Goal: Communication & Community: Answer question/provide support

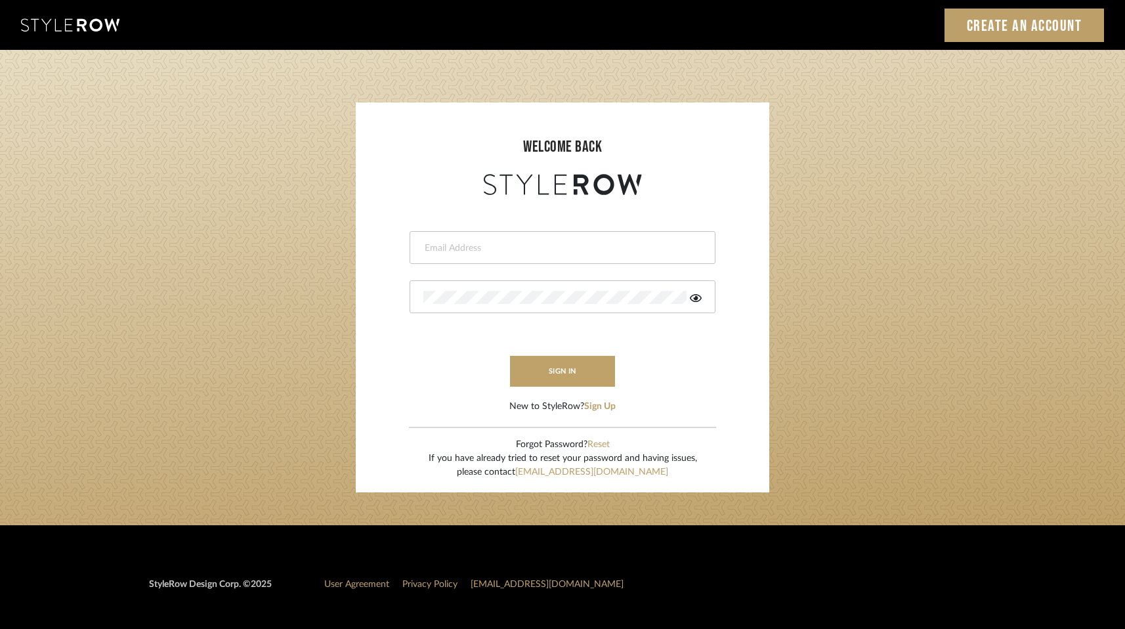
click at [480, 244] on input "email" at bounding box center [560, 247] width 275 height 13
type input "melissa@pixielivingsolutions.com"
click at [580, 377] on button "sign in" at bounding box center [562, 371] width 105 height 31
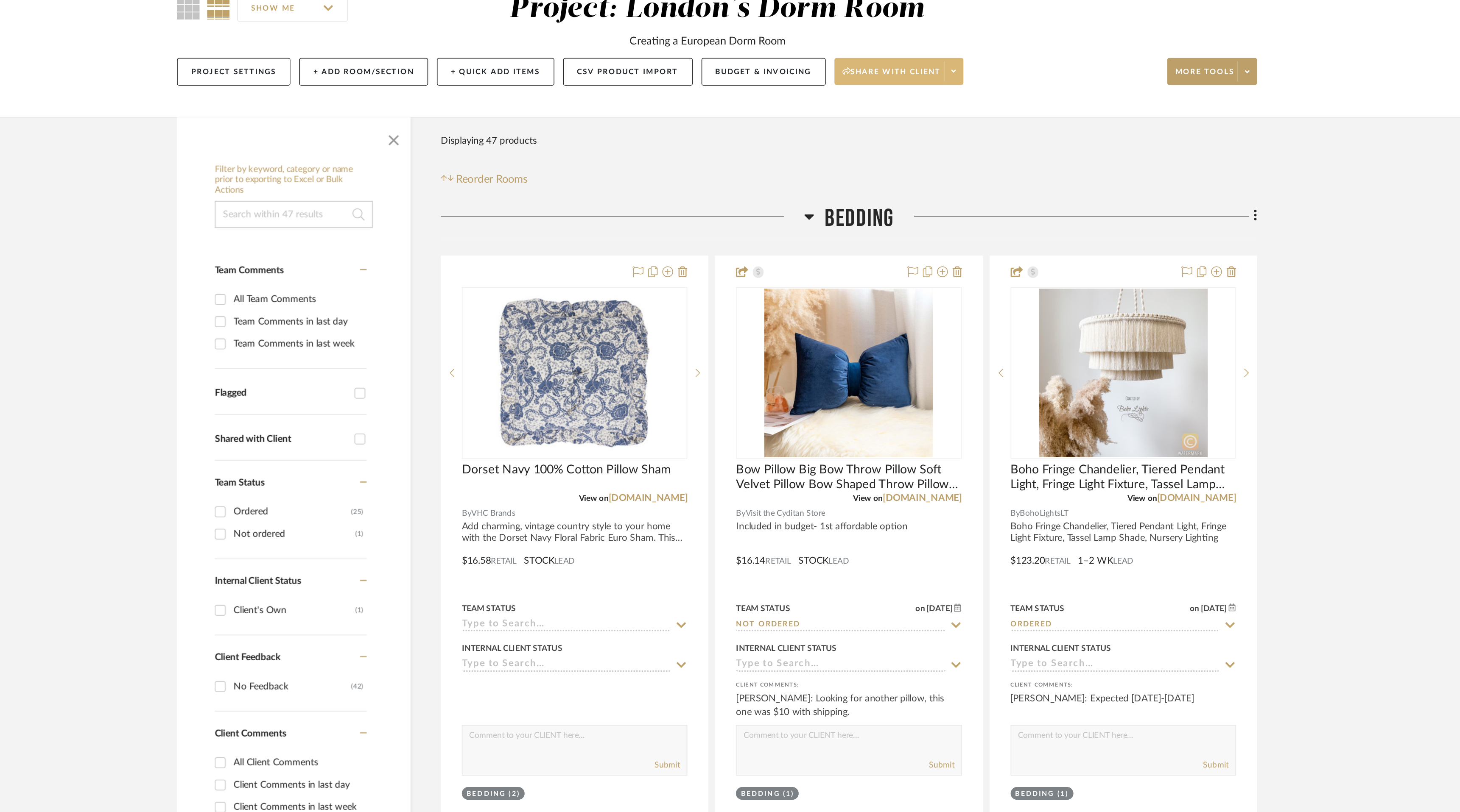
click at [880, 130] on icon at bounding box center [879, 130] width 3 height 2
click at [749, 176] on div at bounding box center [730, 406] width 1460 height 812
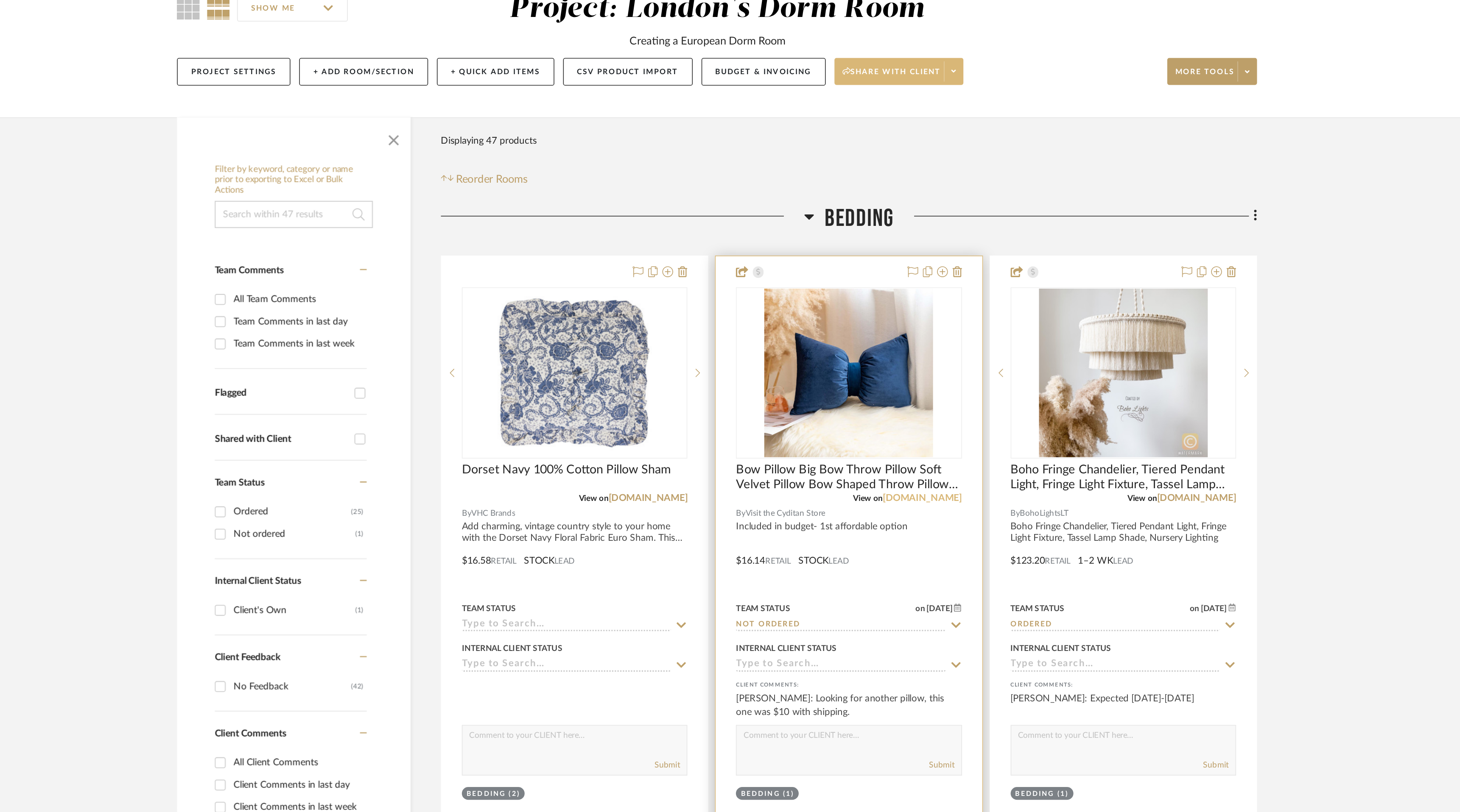
click at [867, 399] on link "amazon.com" at bounding box center [859, 398] width 50 height 6
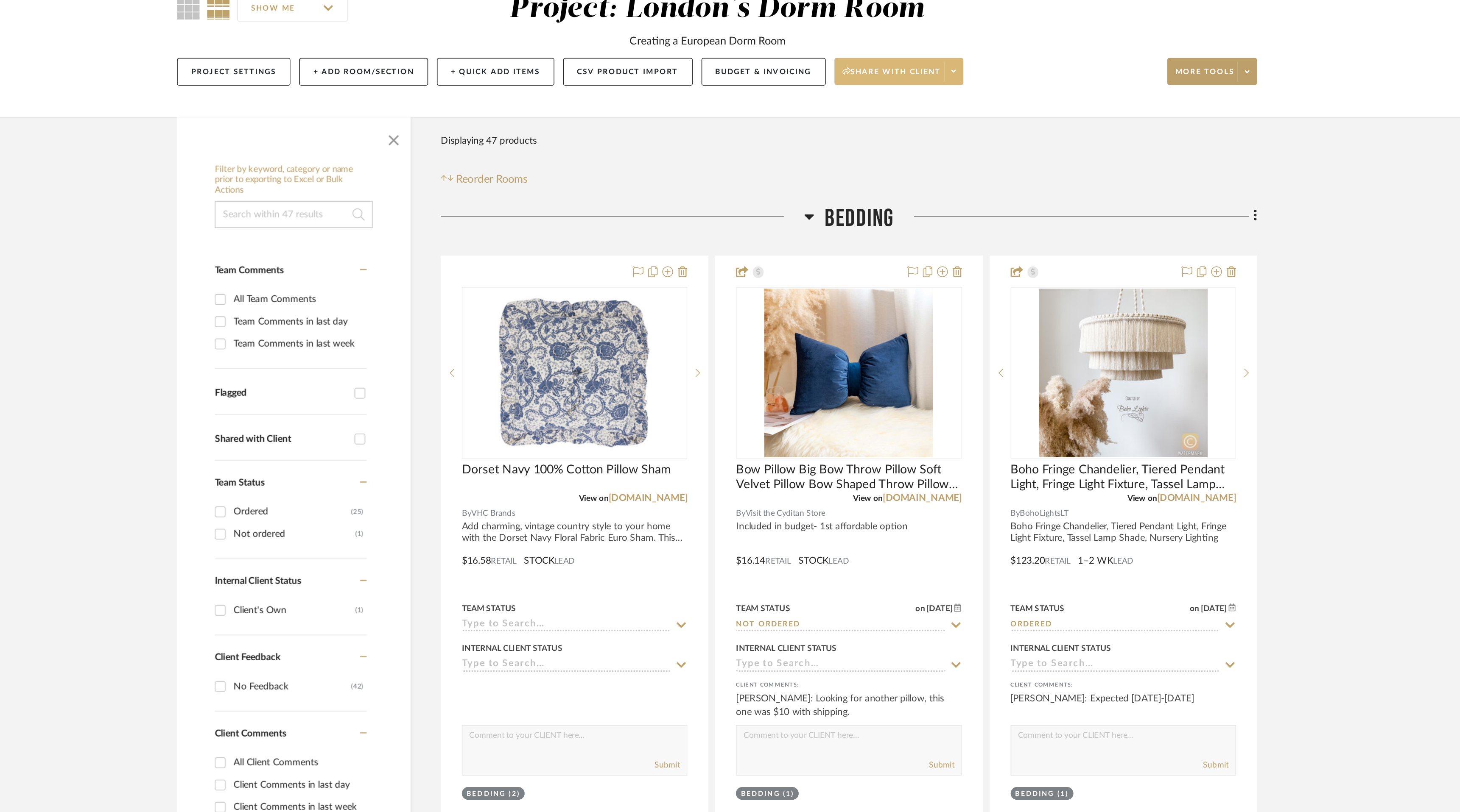
click at [883, 129] on span at bounding box center [879, 130] width 12 height 13
click at [863, 158] on button "Preview Client Dashboard" at bounding box center [848, 154] width 89 height 20
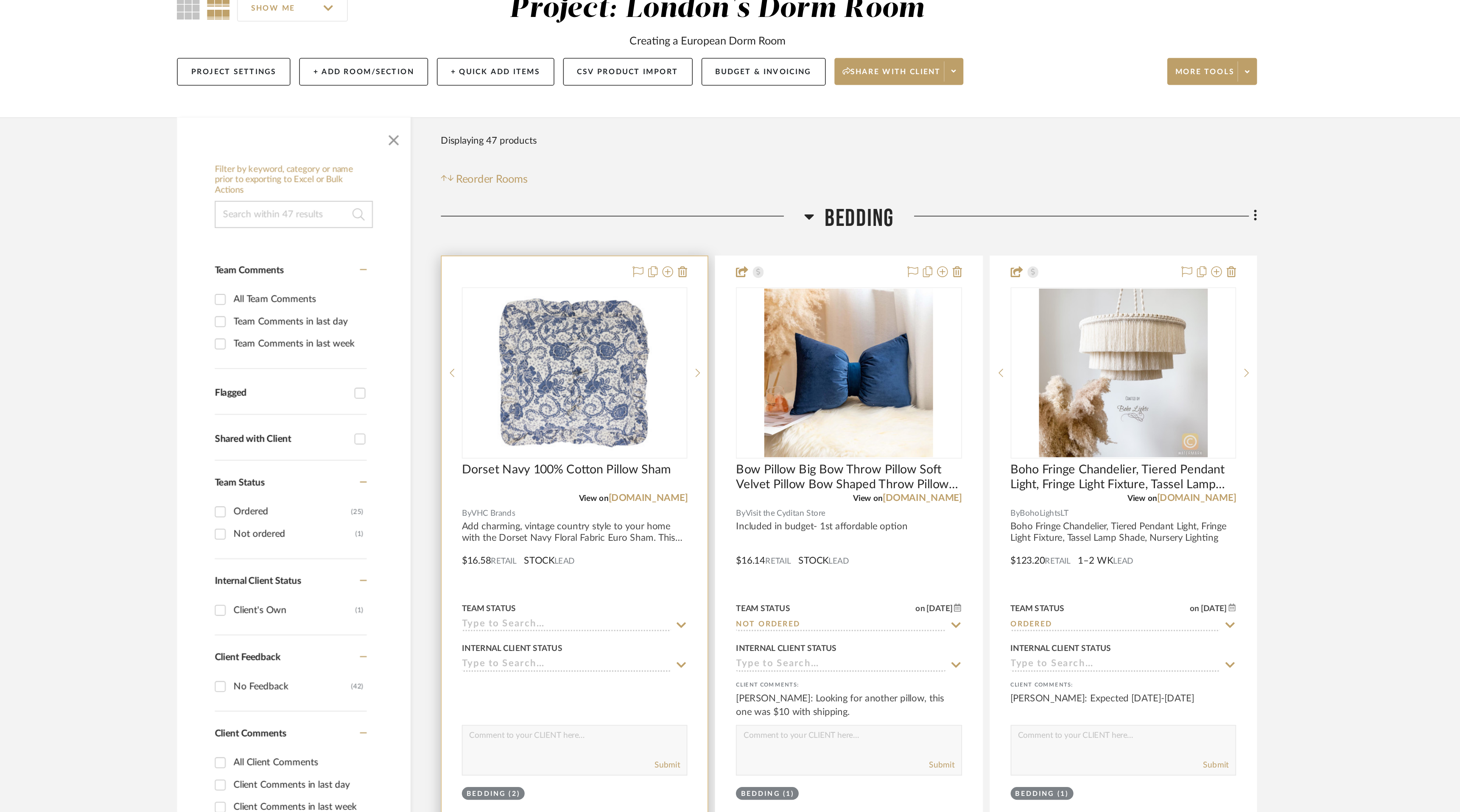
click at [628, 552] on textarea at bounding box center [641, 549] width 141 height 16
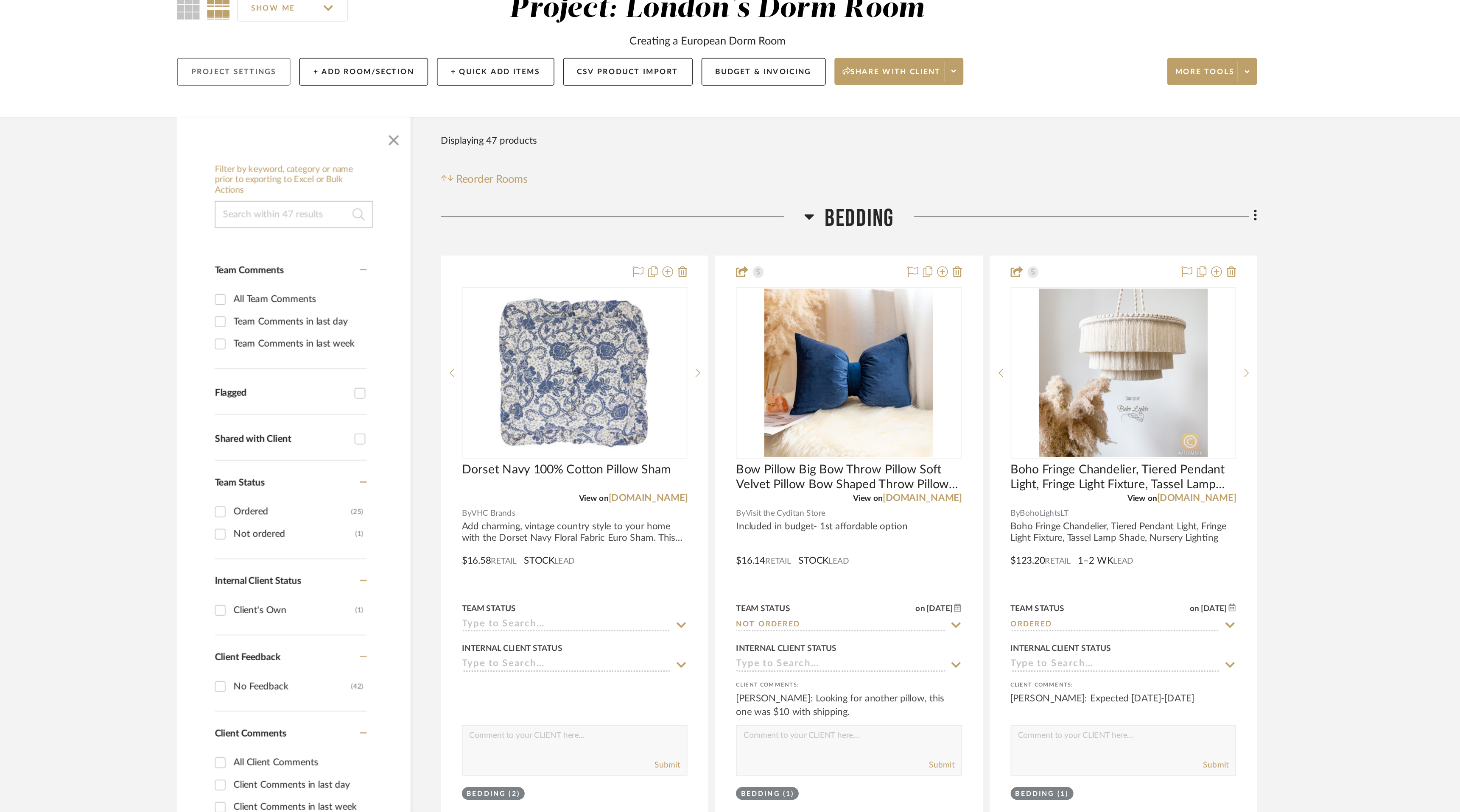
click at [431, 130] on button "Project Settings" at bounding box center [427, 130] width 71 height 17
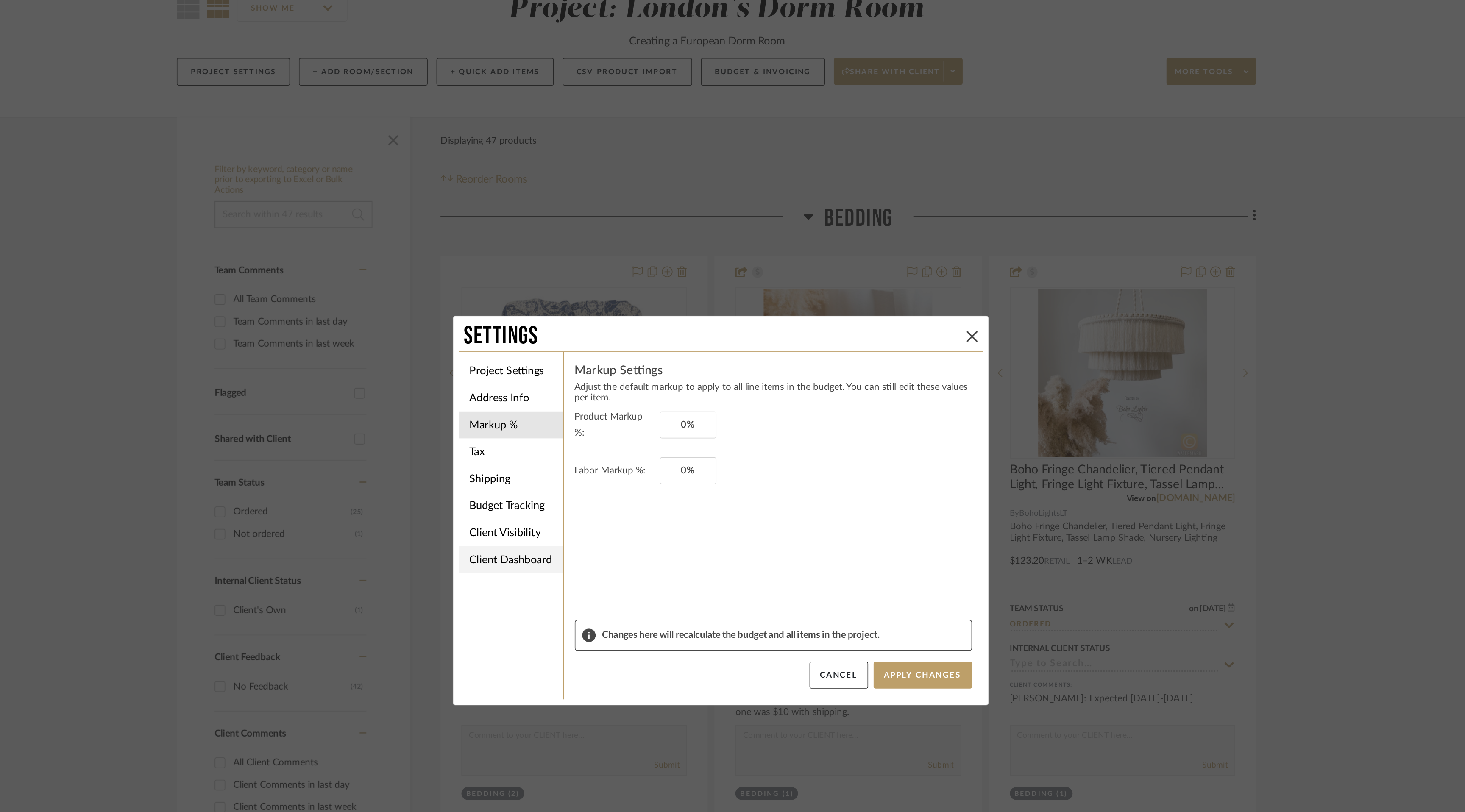
click at [608, 438] on li "Client Dashboard" at bounding box center [601, 437] width 66 height 17
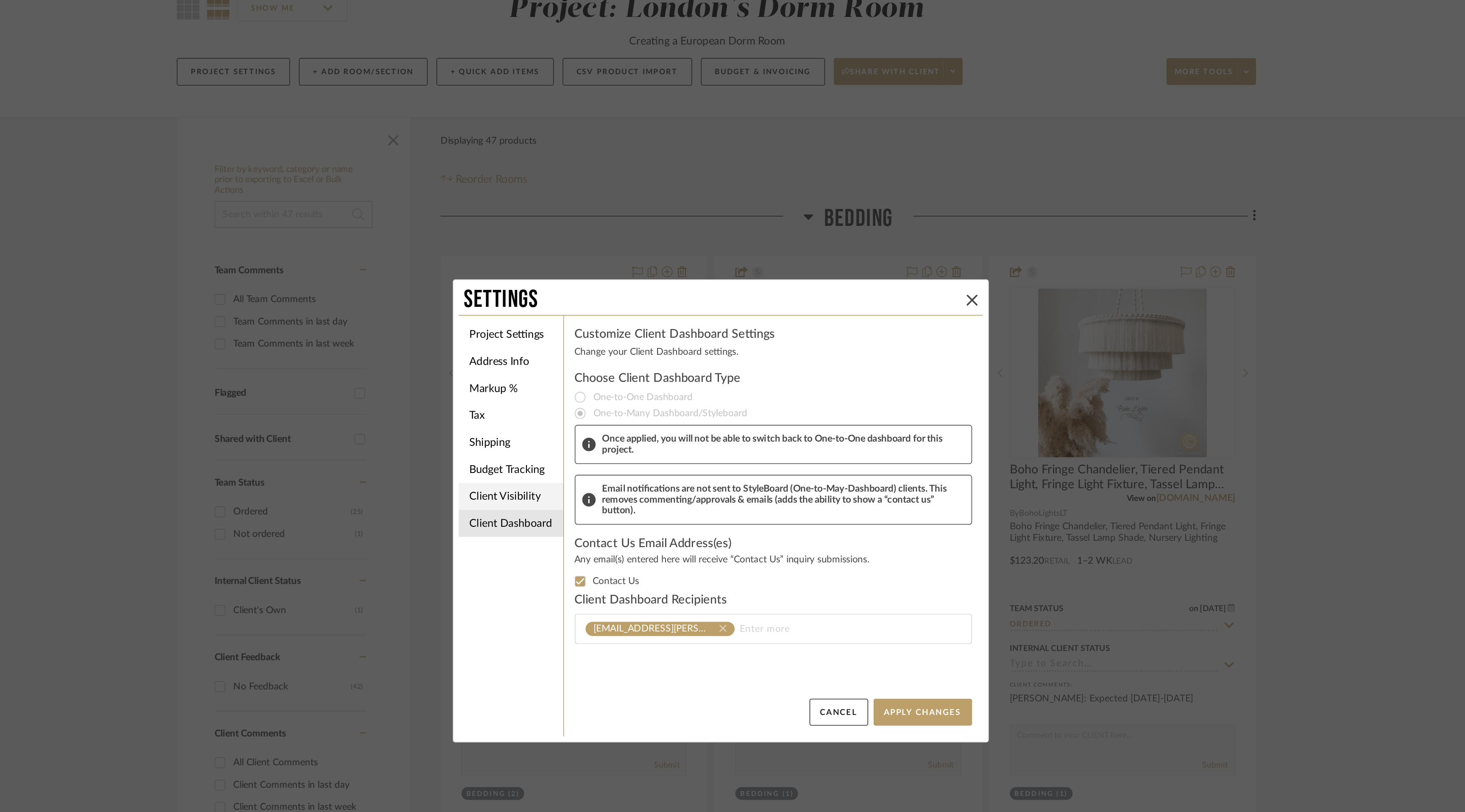
click at [601, 402] on li "Client Visibility" at bounding box center [601, 397] width 66 height 17
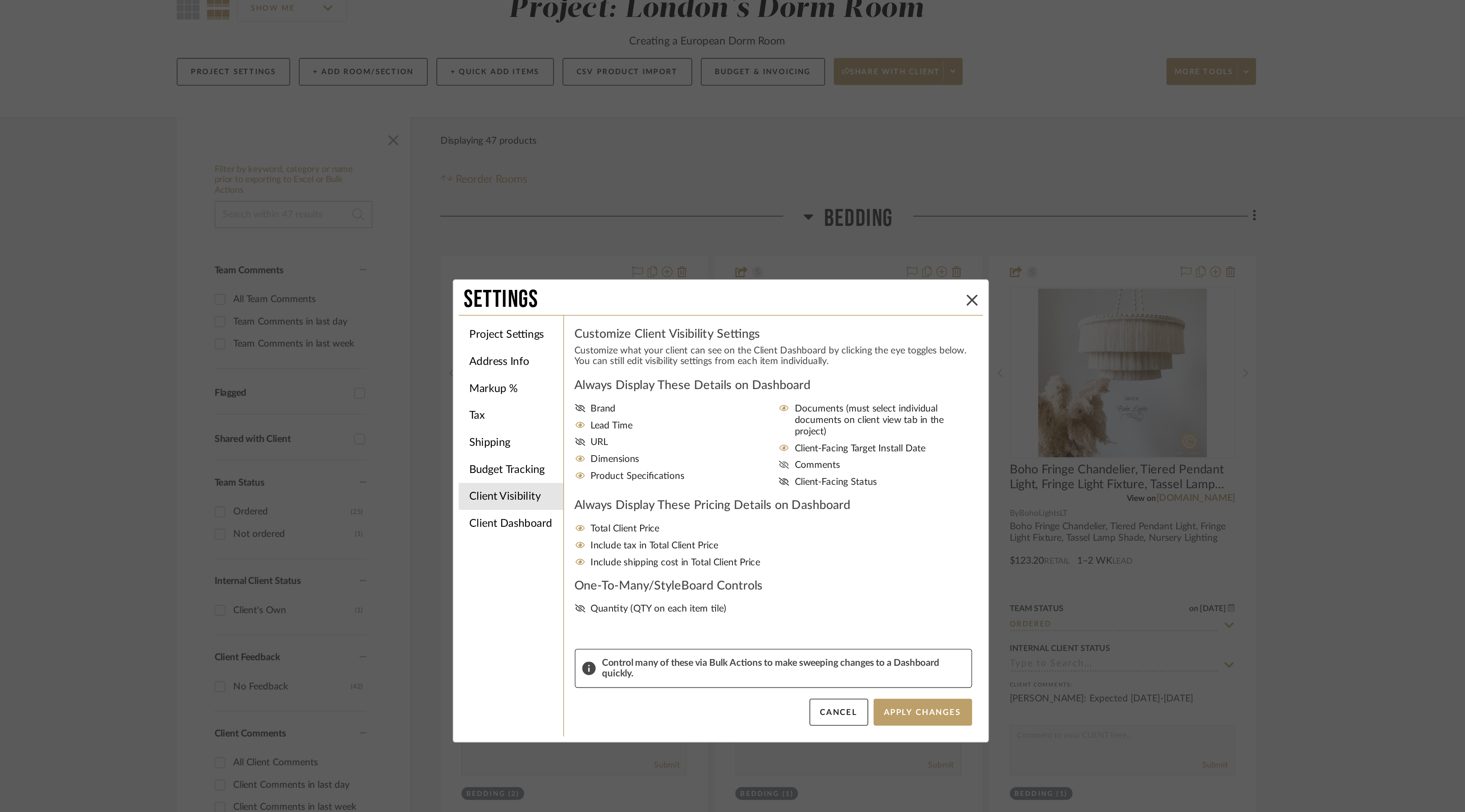
click at [770, 375] on icon at bounding box center [772, 377] width 6 height 5
click at [0, 0] on input "Comments" at bounding box center [0, 0] width 0 height 0
click at [862, 528] on button "Apply Changes" at bounding box center [860, 533] width 62 height 17
click at [887, 273] on icon at bounding box center [890, 274] width 6 height 6
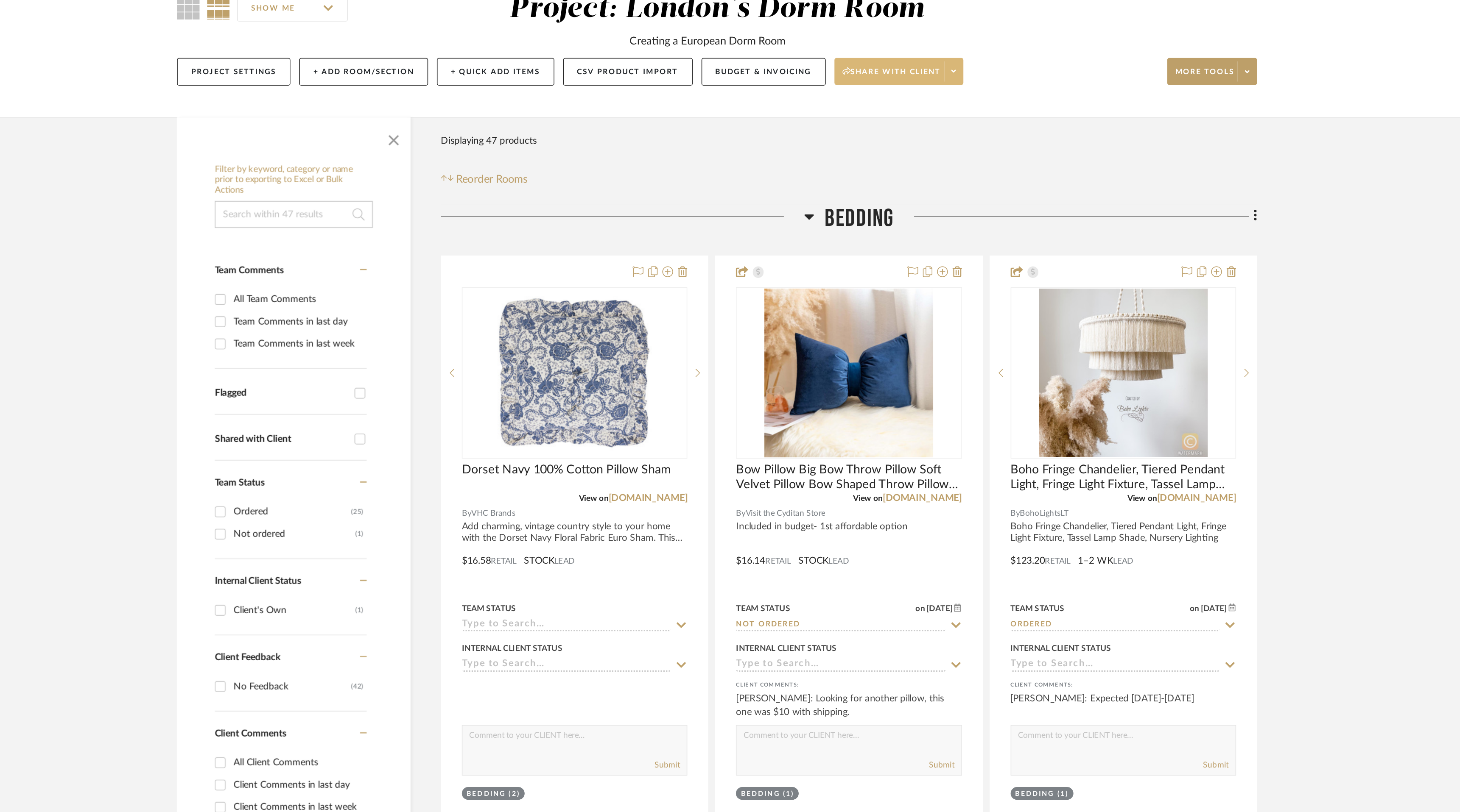
click at [883, 129] on span at bounding box center [879, 130] width 12 height 13
click at [871, 158] on span "Preview Client Dashboard" at bounding box center [848, 154] width 72 height 7
click at [762, 130] on button "Budget & Invoicing" at bounding box center [759, 130] width 78 height 17
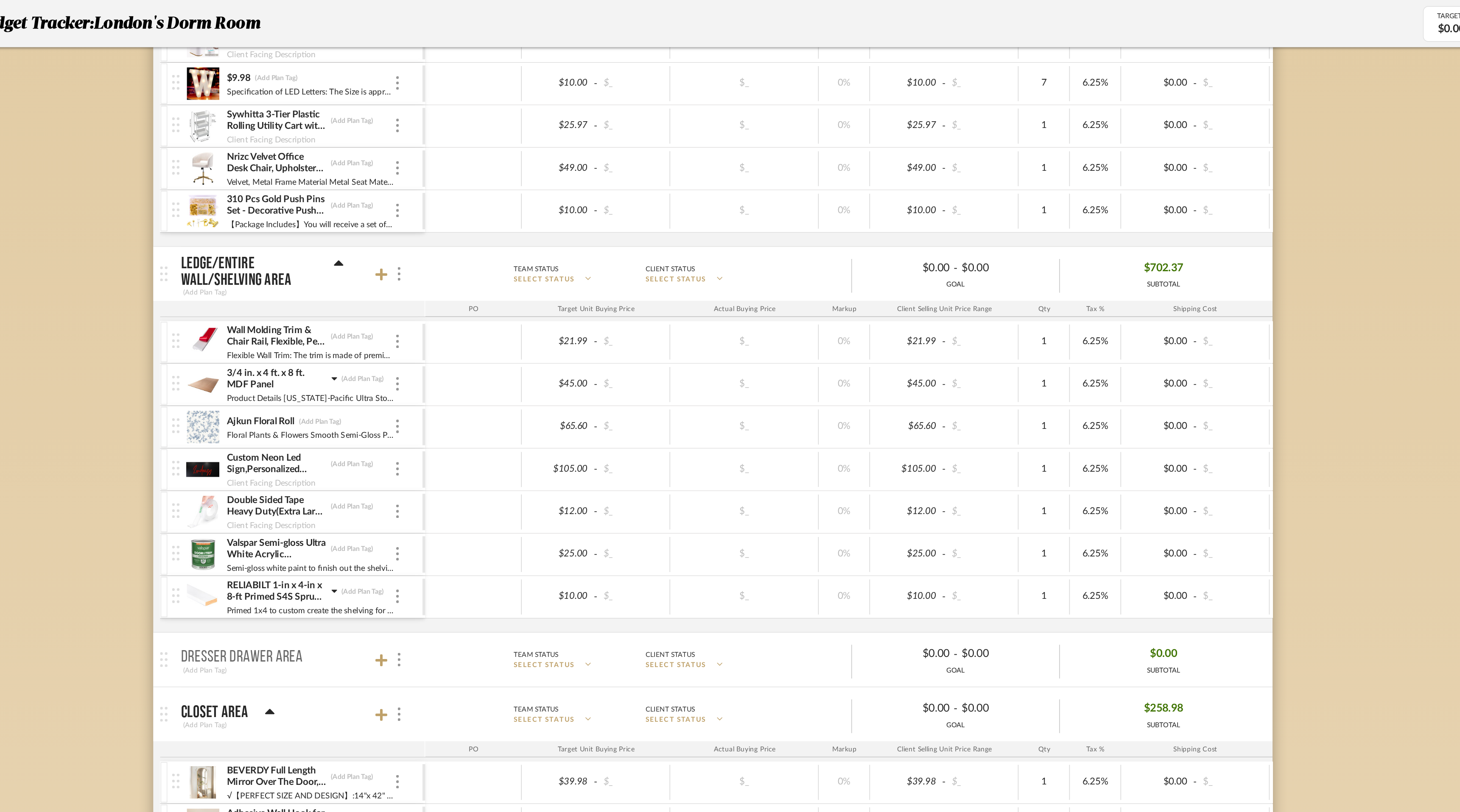
click at [491, 371] on icon at bounding box center [492, 371] width 3 height 2
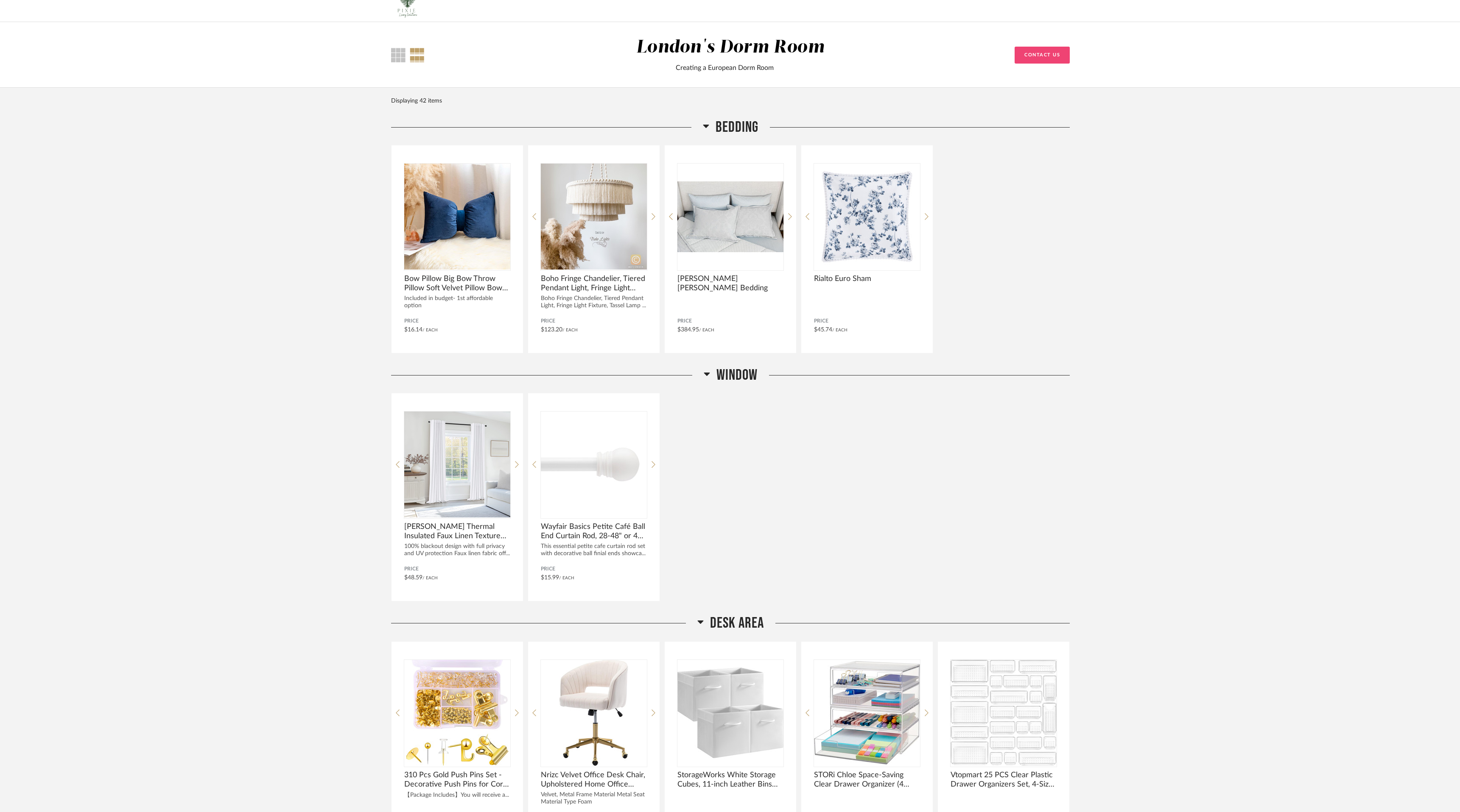
scroll to position [14, 0]
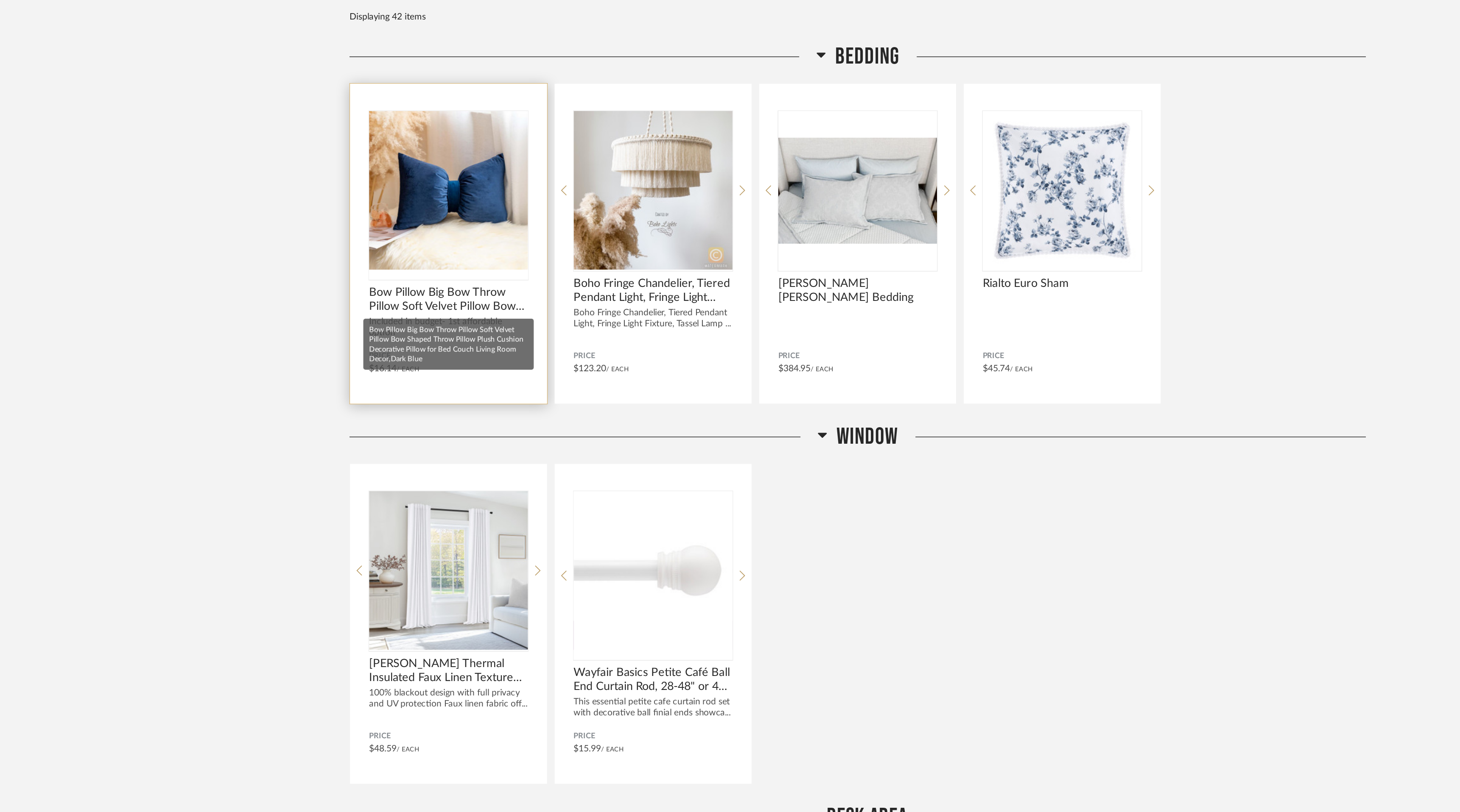
click at [468, 295] on span "Bow Pillow Big Bow Throw Pillow Soft Velvet Pillow Bow Shaped Throw Pillow Plus…" at bounding box center [457, 288] width 106 height 19
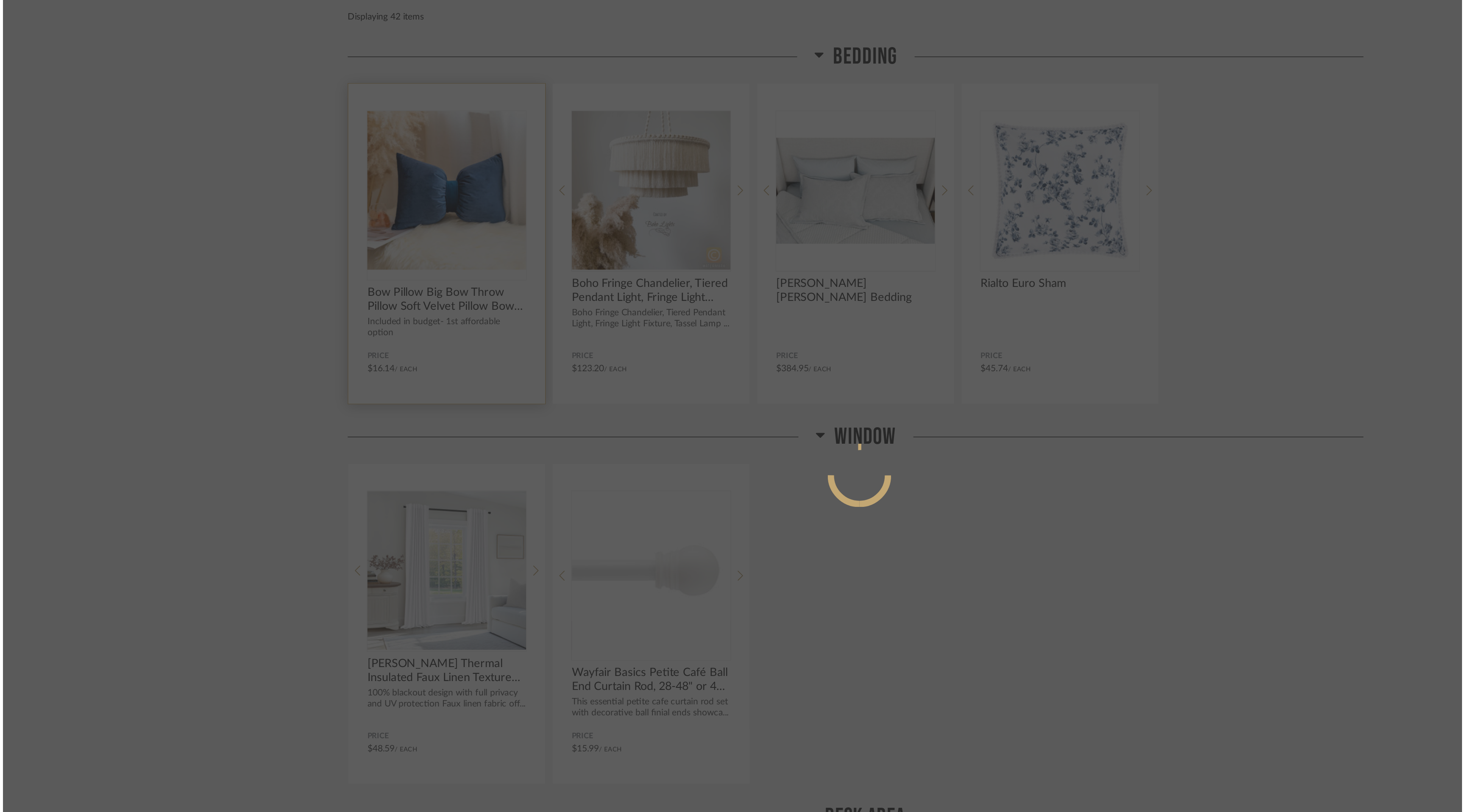
scroll to position [0, 0]
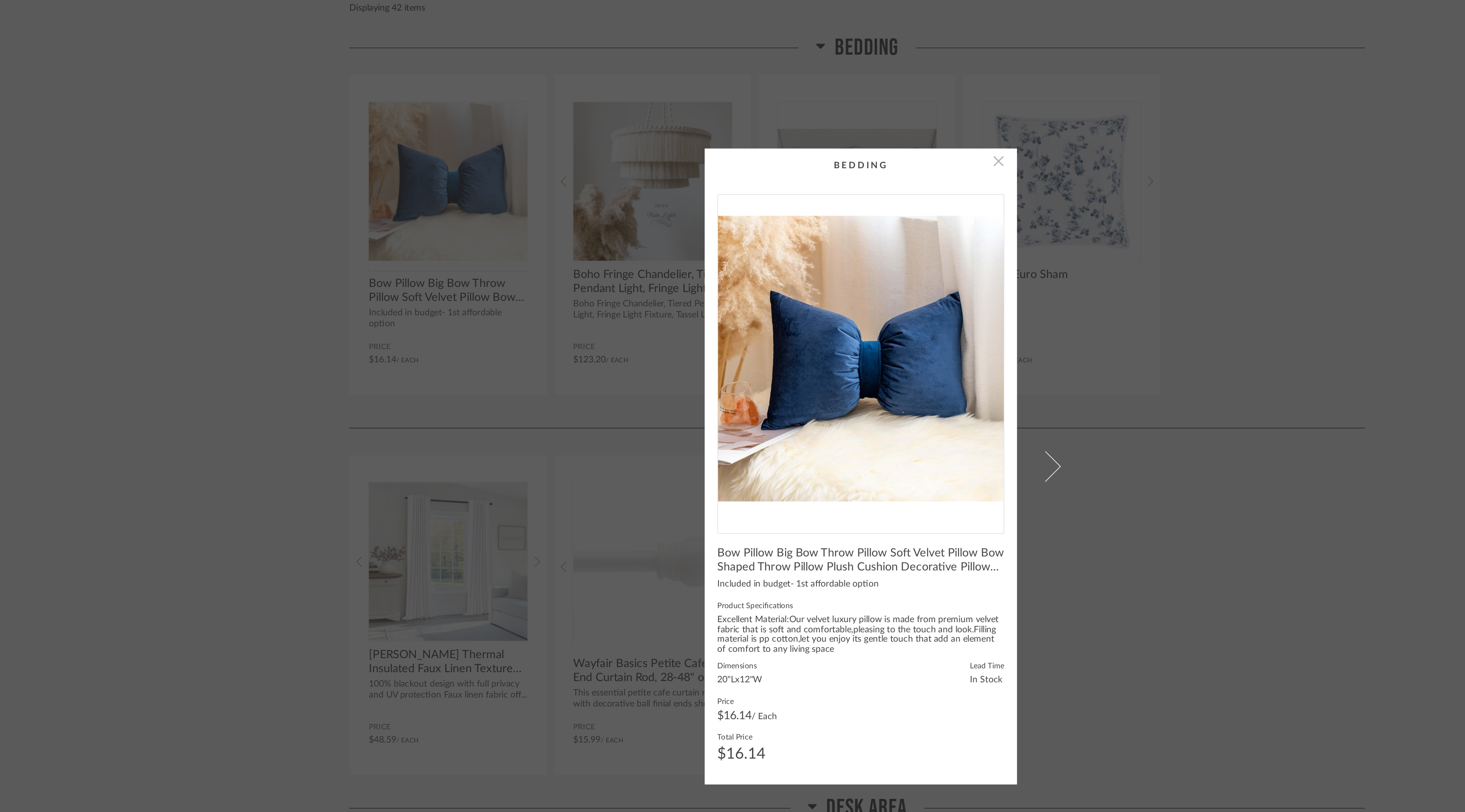
click at [819, 203] on span "button" at bounding box center [824, 202] width 17 height 17
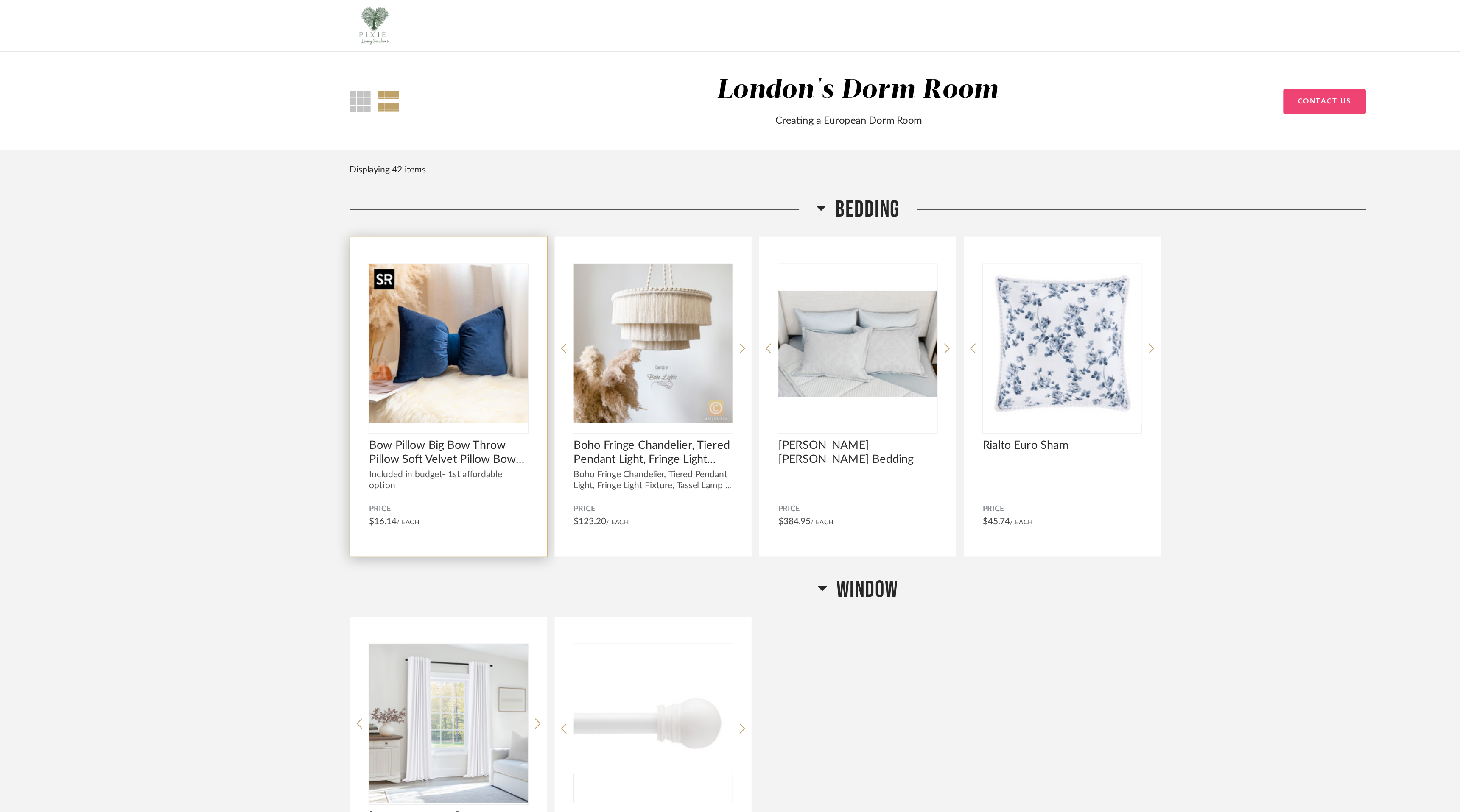
click at [450, 277] on img "0" at bounding box center [457, 229] width 106 height 106
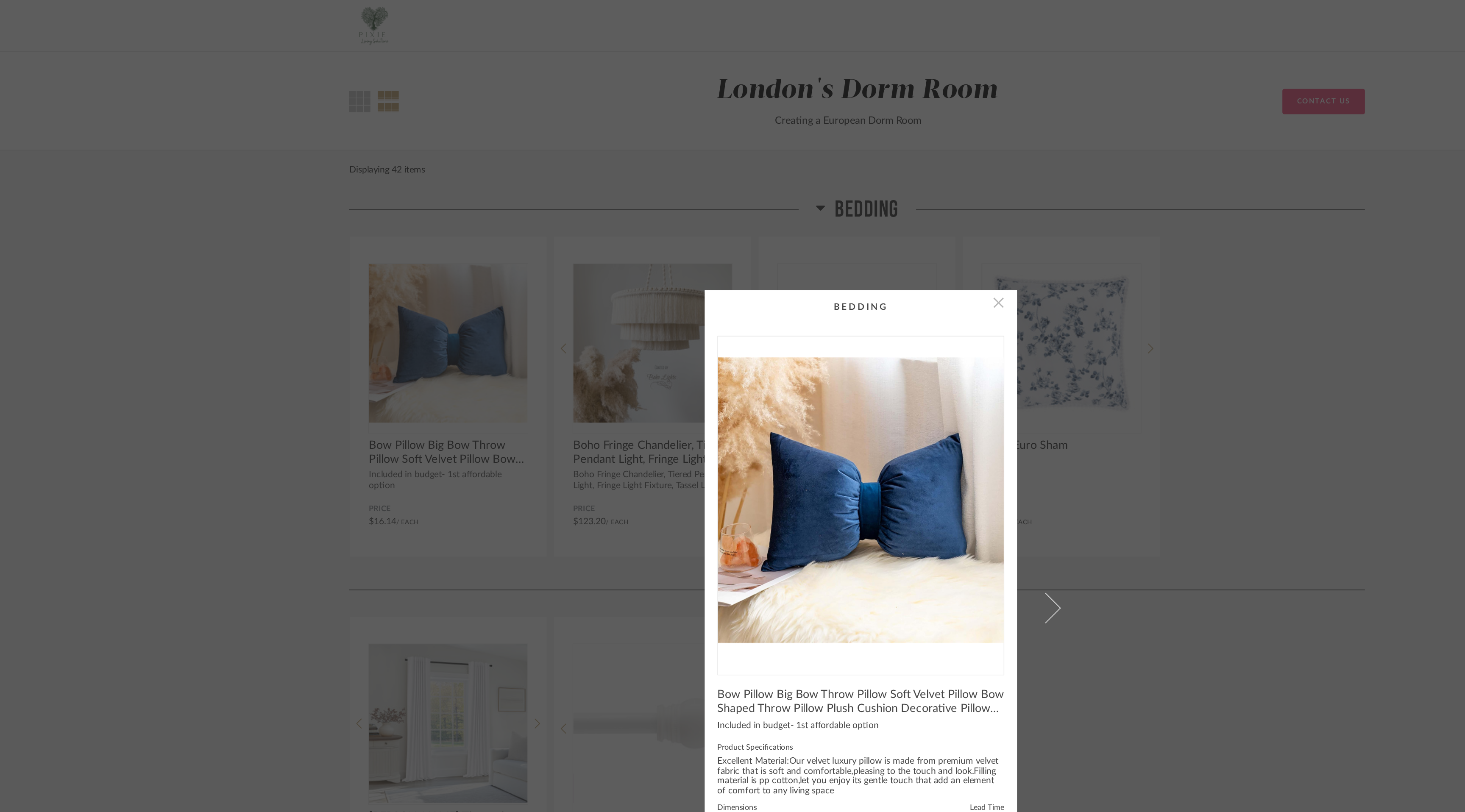
click at [820, 204] on span "button" at bounding box center [824, 202] width 17 height 17
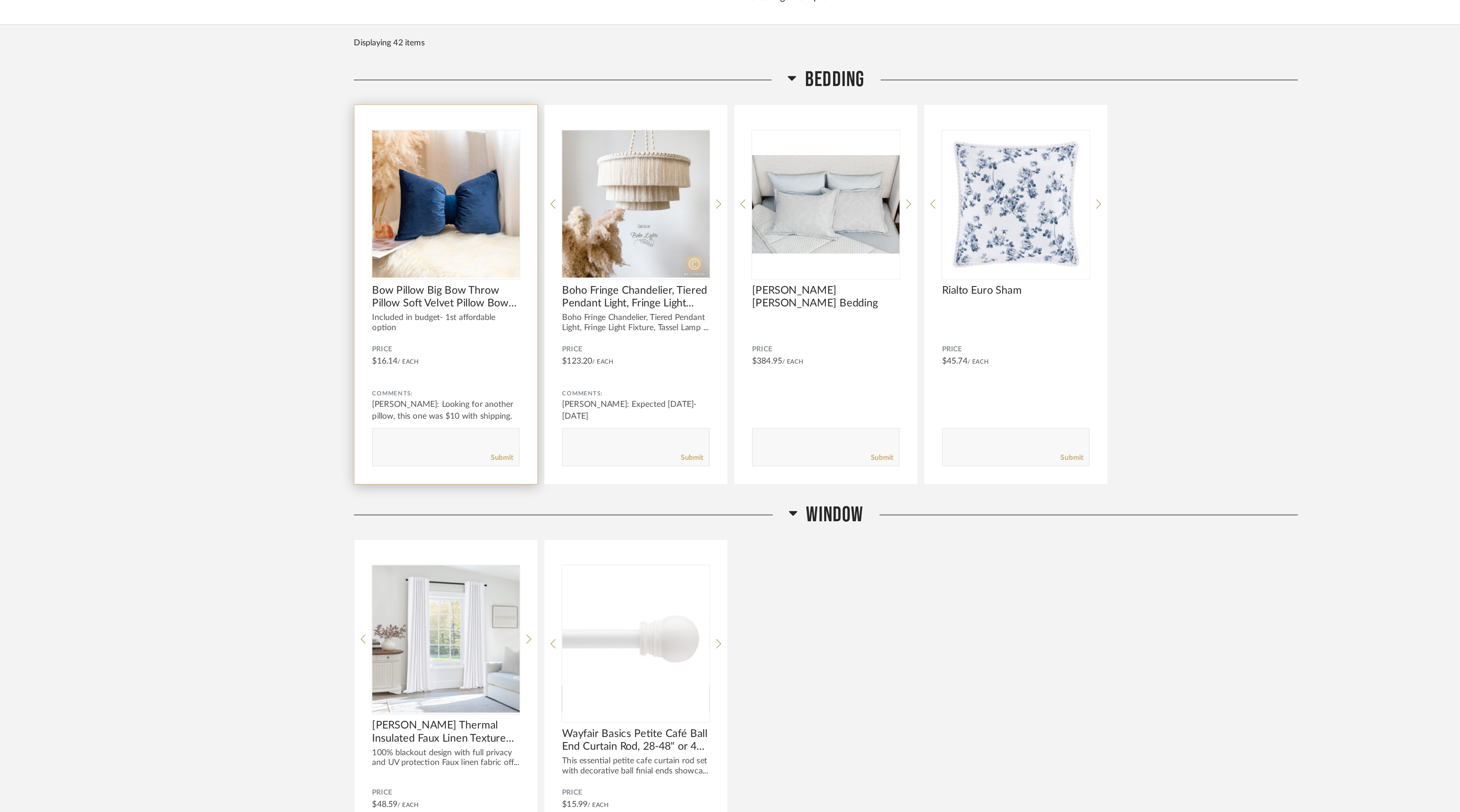
click at [434, 401] on textarea at bounding box center [457, 401] width 105 height 12
type textarea "Shipping directly to house for Amber to ship."
click at [500, 411] on link "Submit" at bounding box center [497, 411] width 16 height 7
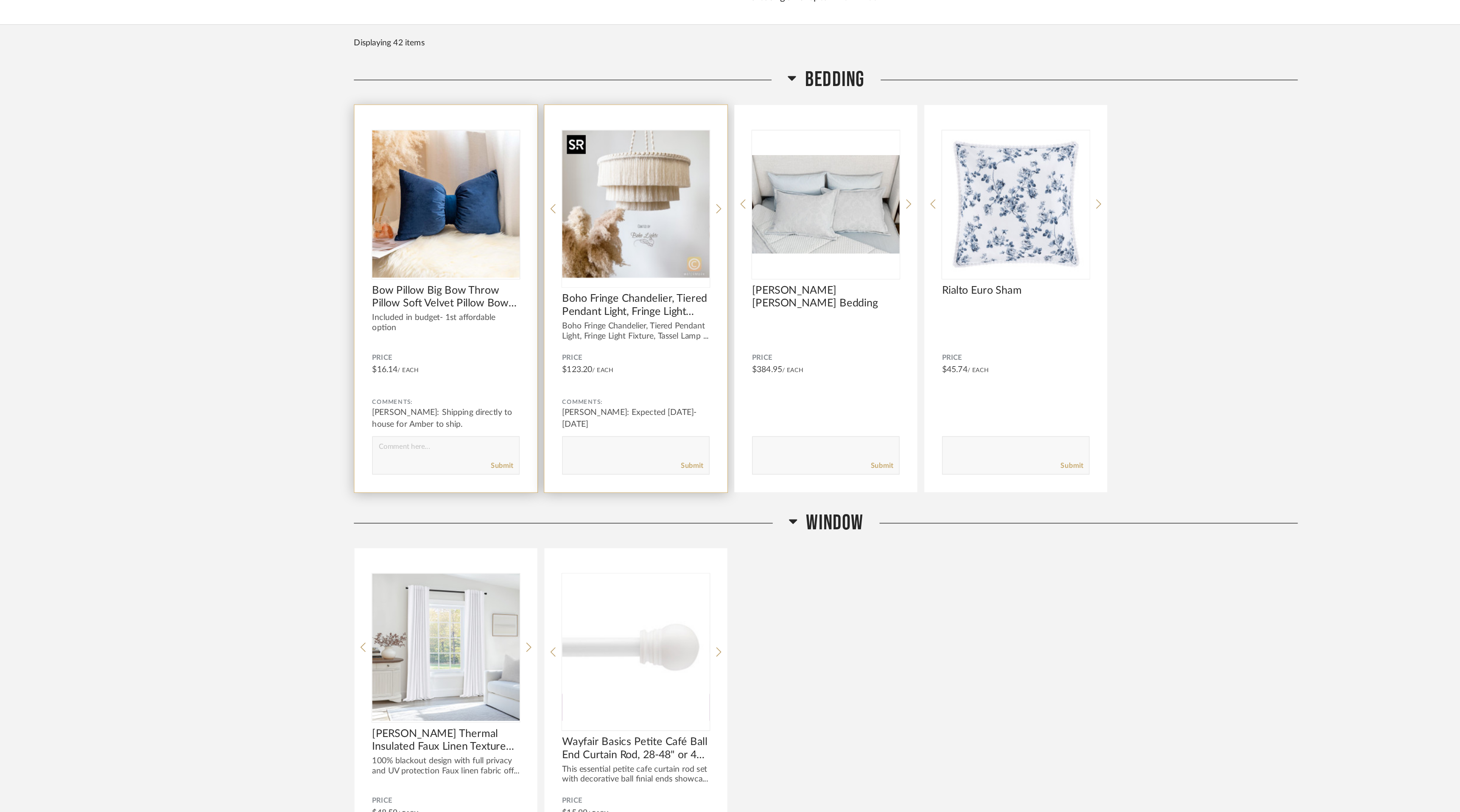
click at [602, 246] on img "0" at bounding box center [594, 229] width 106 height 106
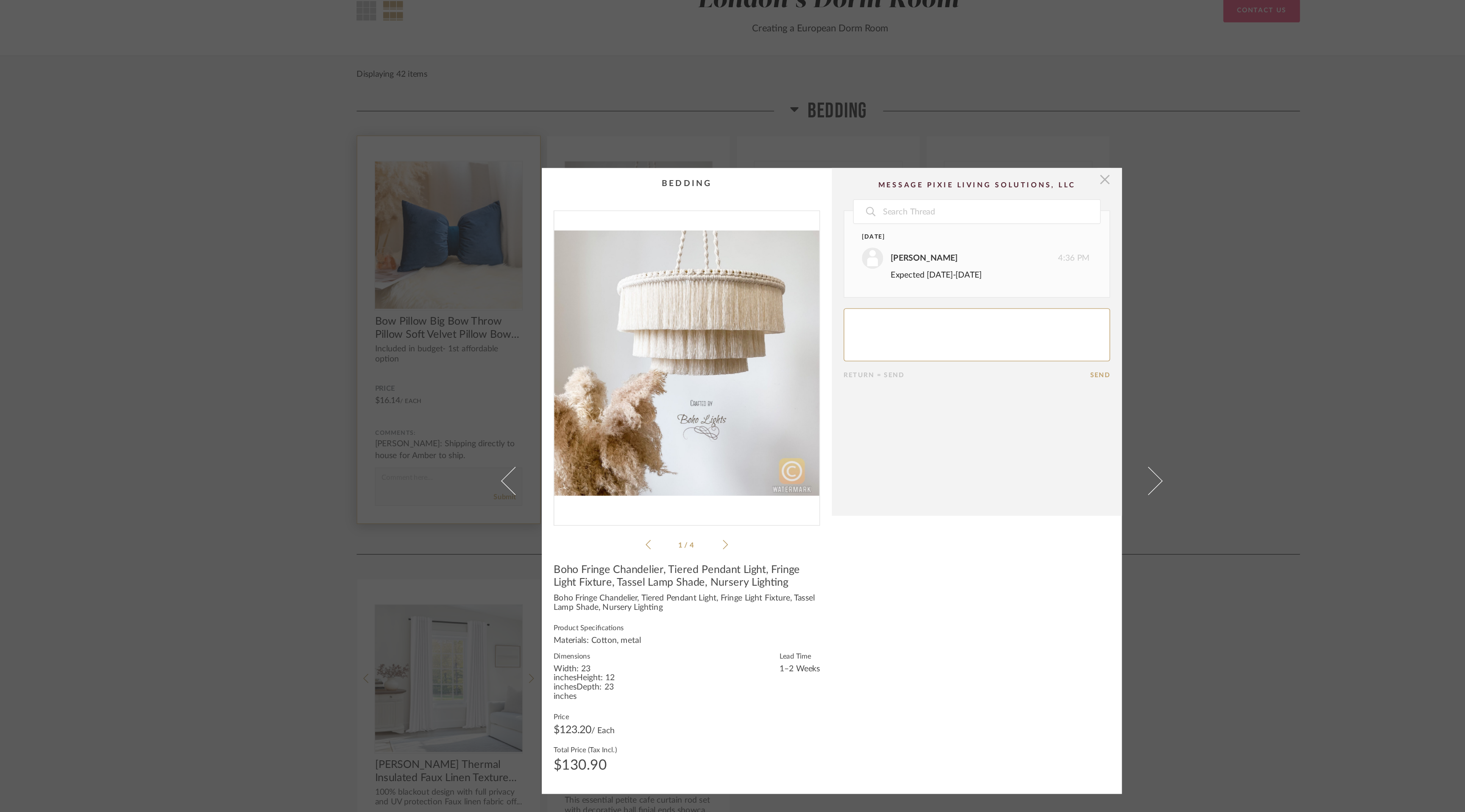
click at [924, 189] on span "button" at bounding box center [929, 189] width 17 height 17
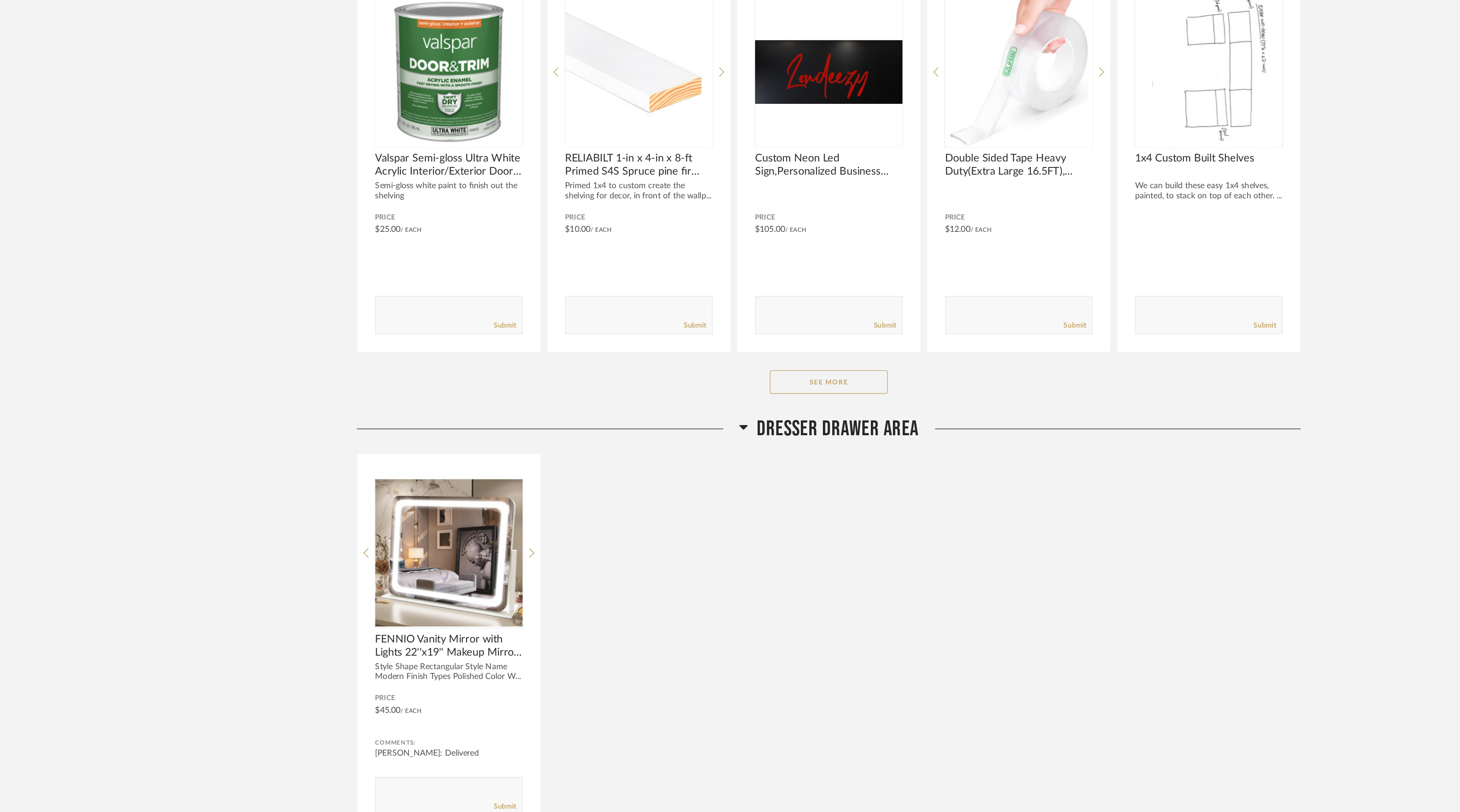
scroll to position [944, 0]
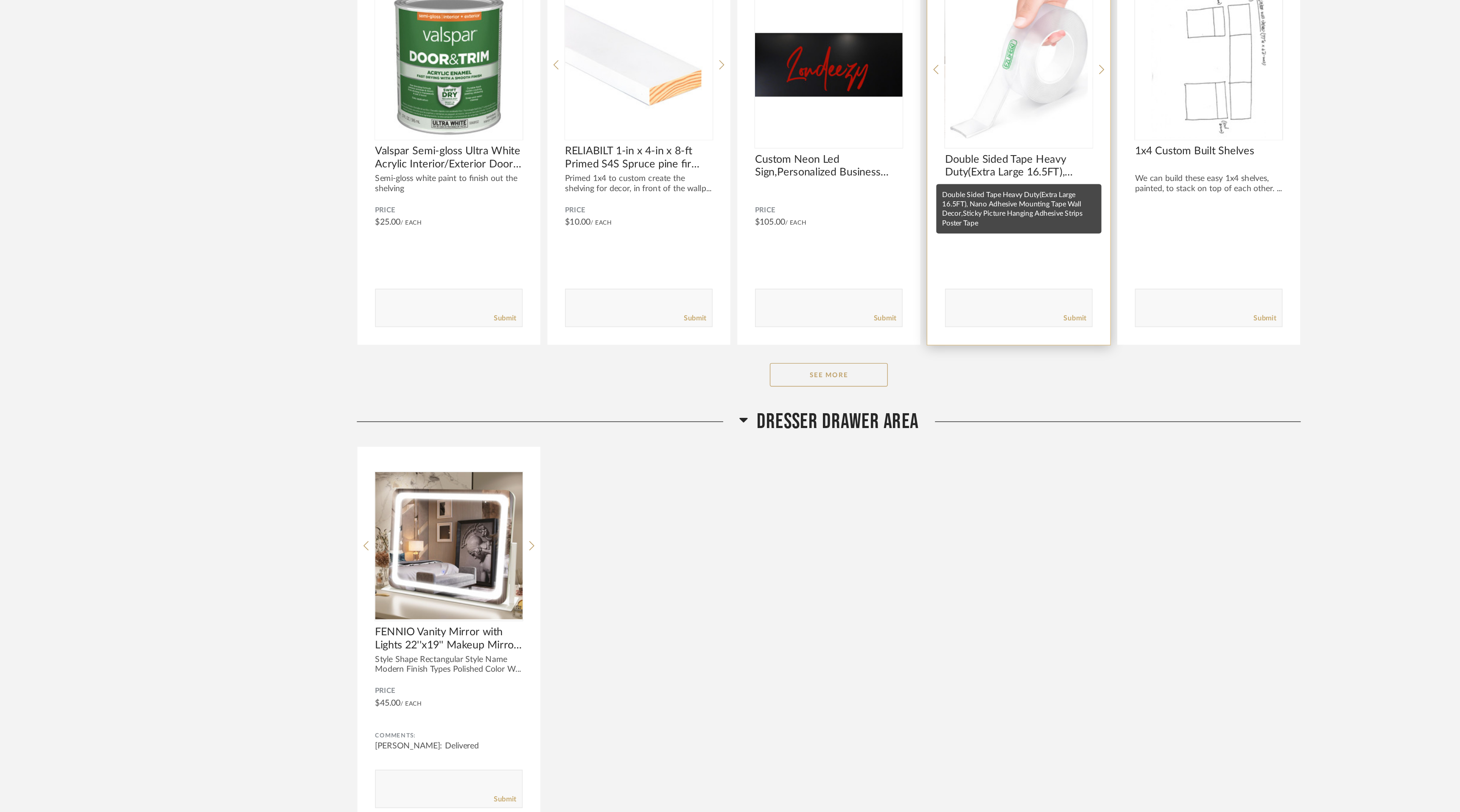
click at [862, 338] on span "Double Sided Tape Heavy Duty(Extra Large 16.5FT), Nano Adhesive Mounting Tape W…" at bounding box center [867, 348] width 106 height 19
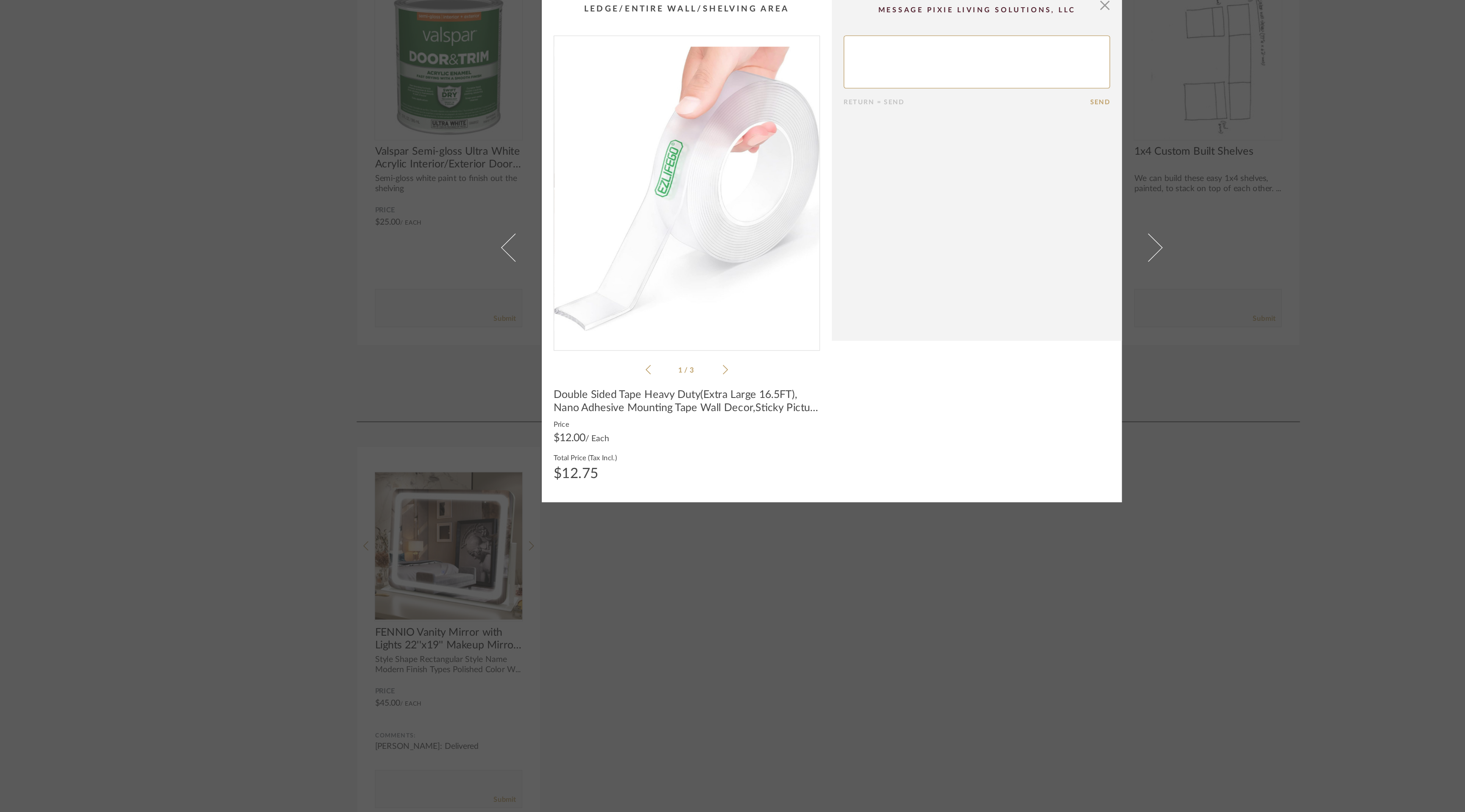
click at [930, 231] on cpp-summary-comments "Return = Send Send" at bounding box center [836, 348] width 209 height 250
click at [926, 232] on span "button" at bounding box center [929, 231] width 17 height 17
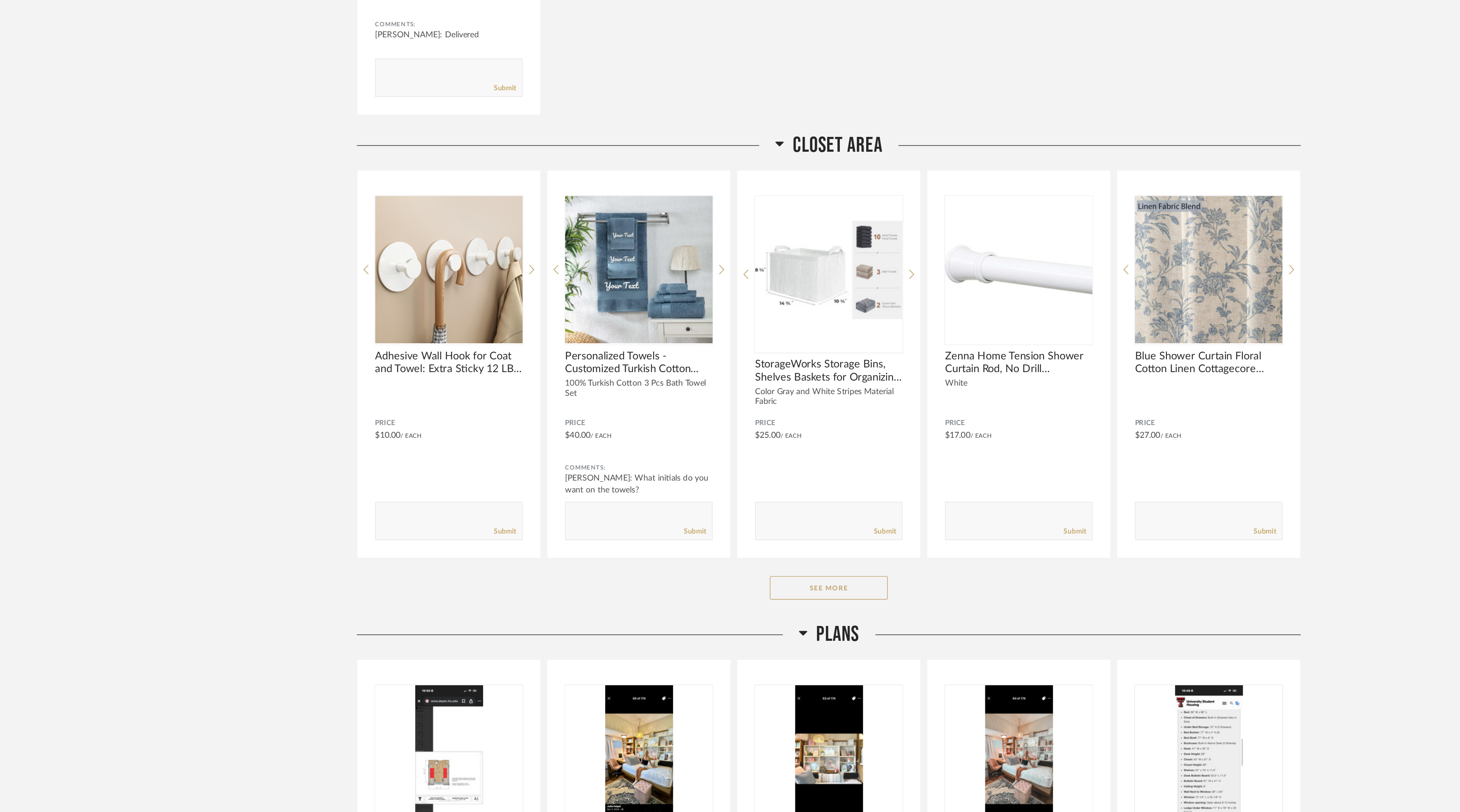
scroll to position [1463, 0]
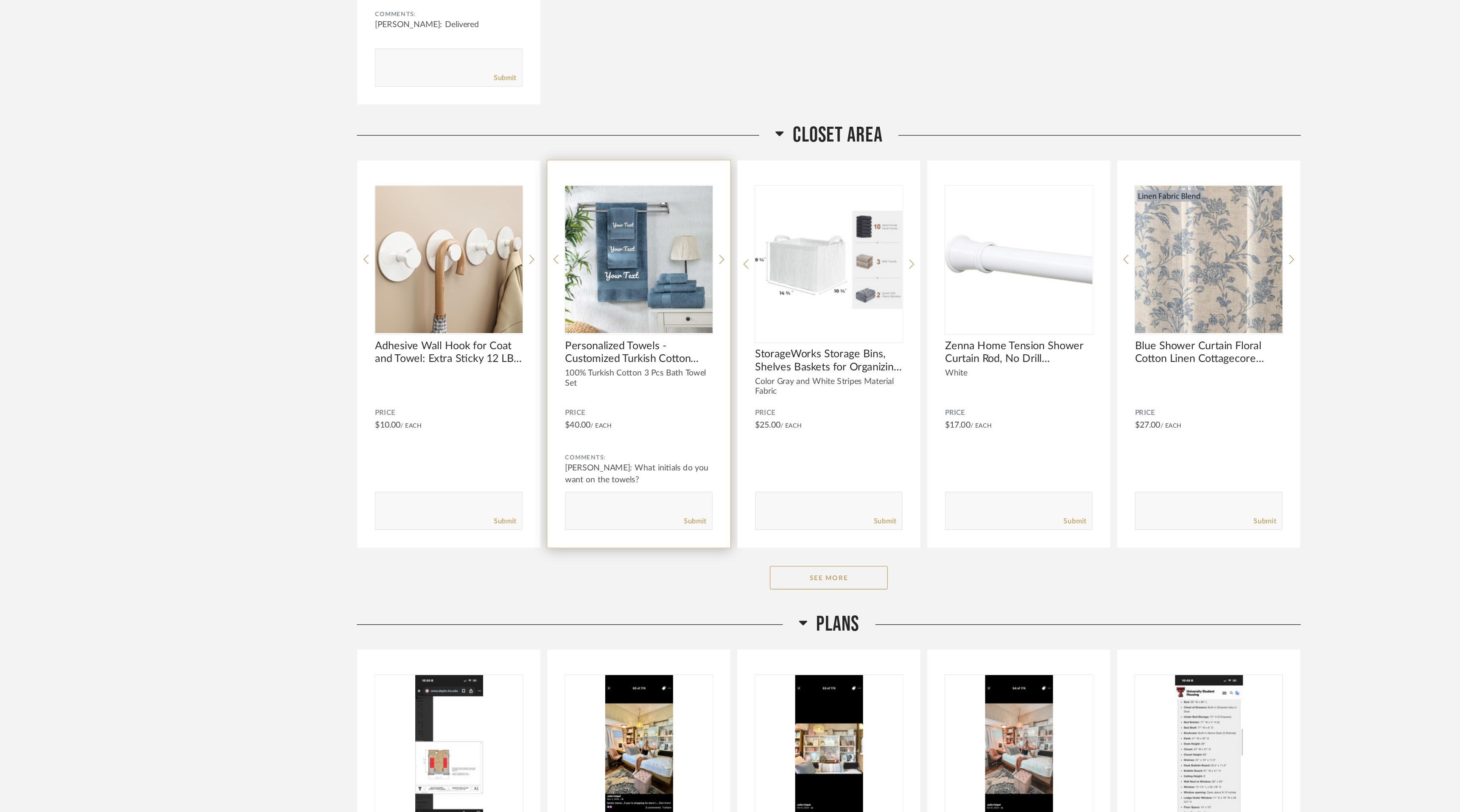
click at [568, 588] on textarea at bounding box center [593, 592] width 105 height 12
type textarea "S"
type textarea "Purchased towels in [PERSON_NAME] of these, as they are still not completed or …"
click at [634, 605] on link "Submit" at bounding box center [634, 603] width 16 height 7
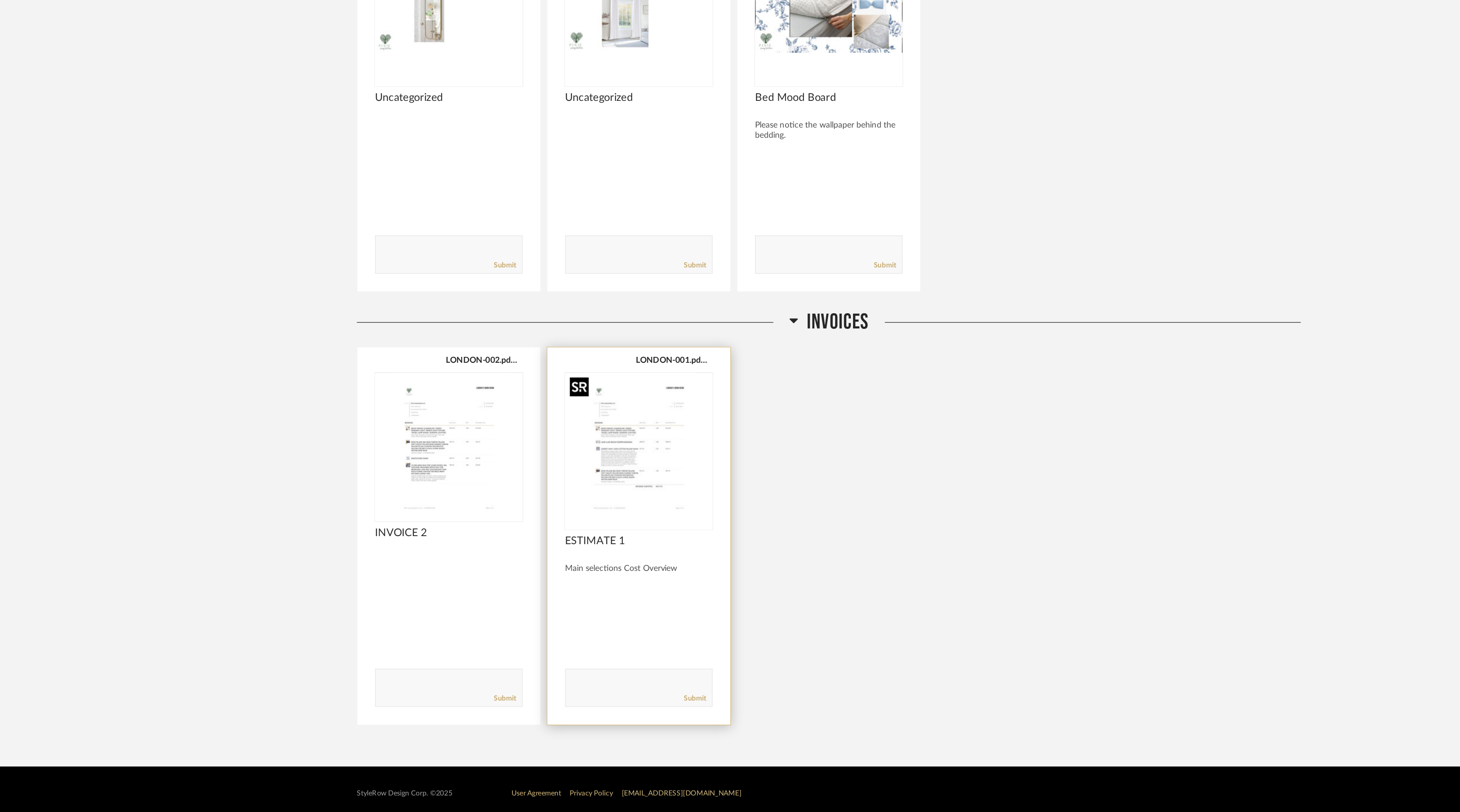
scroll to position [2329, 0]
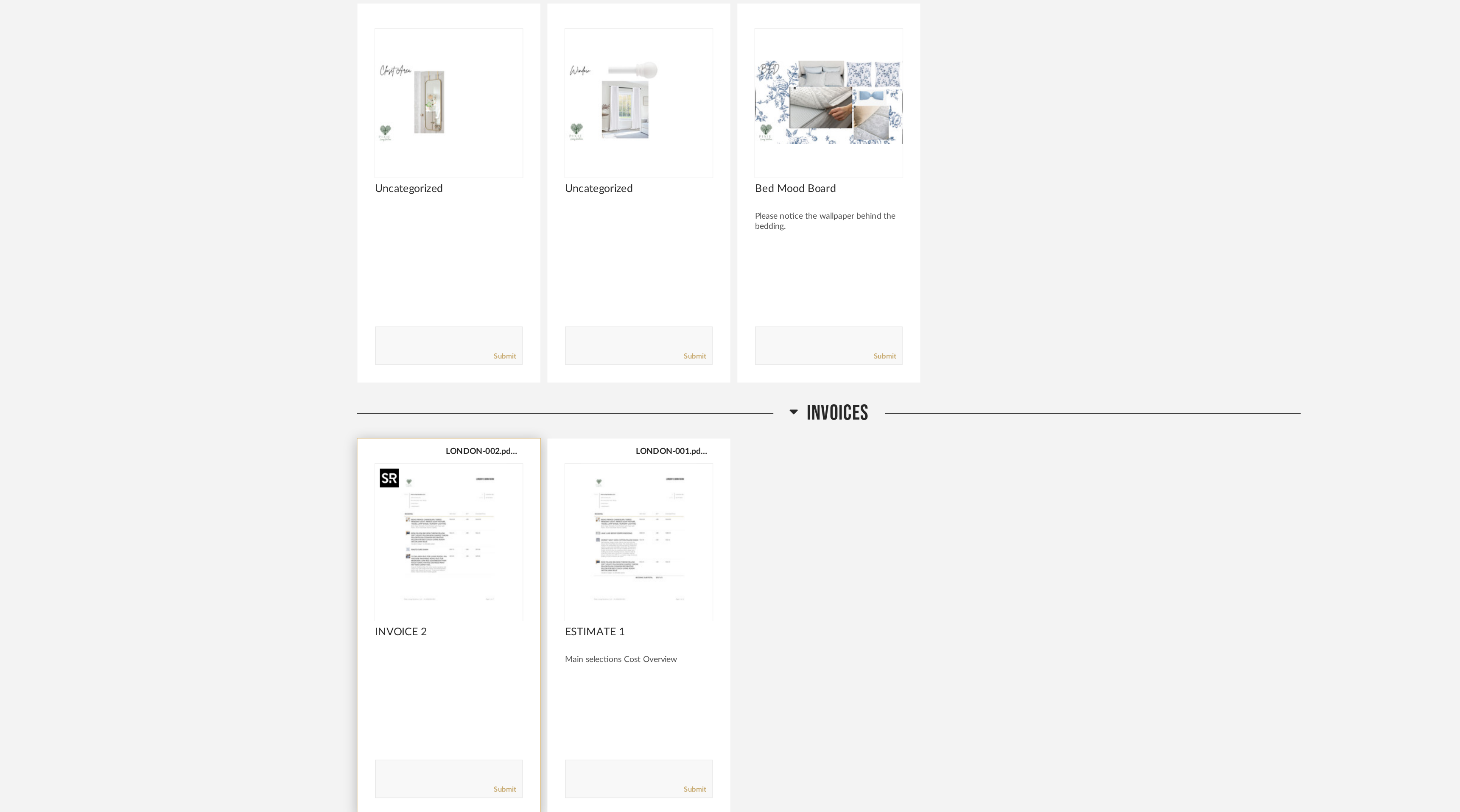
click at [446, 570] on img "0" at bounding box center [457, 549] width 106 height 106
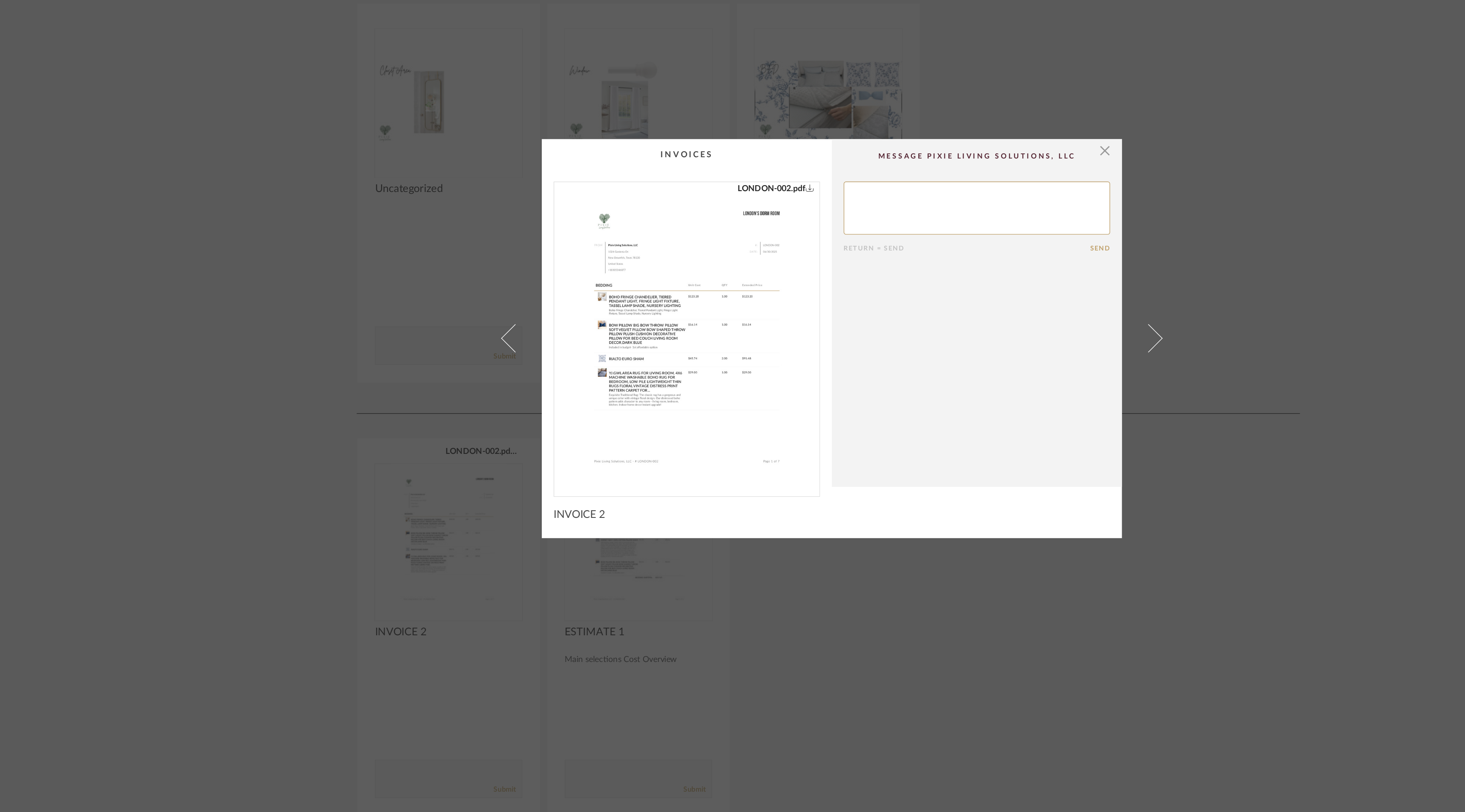
click at [630, 458] on img "0" at bounding box center [628, 403] width 172 height 219
click at [924, 272] on span "button" at bounding box center [929, 271] width 17 height 17
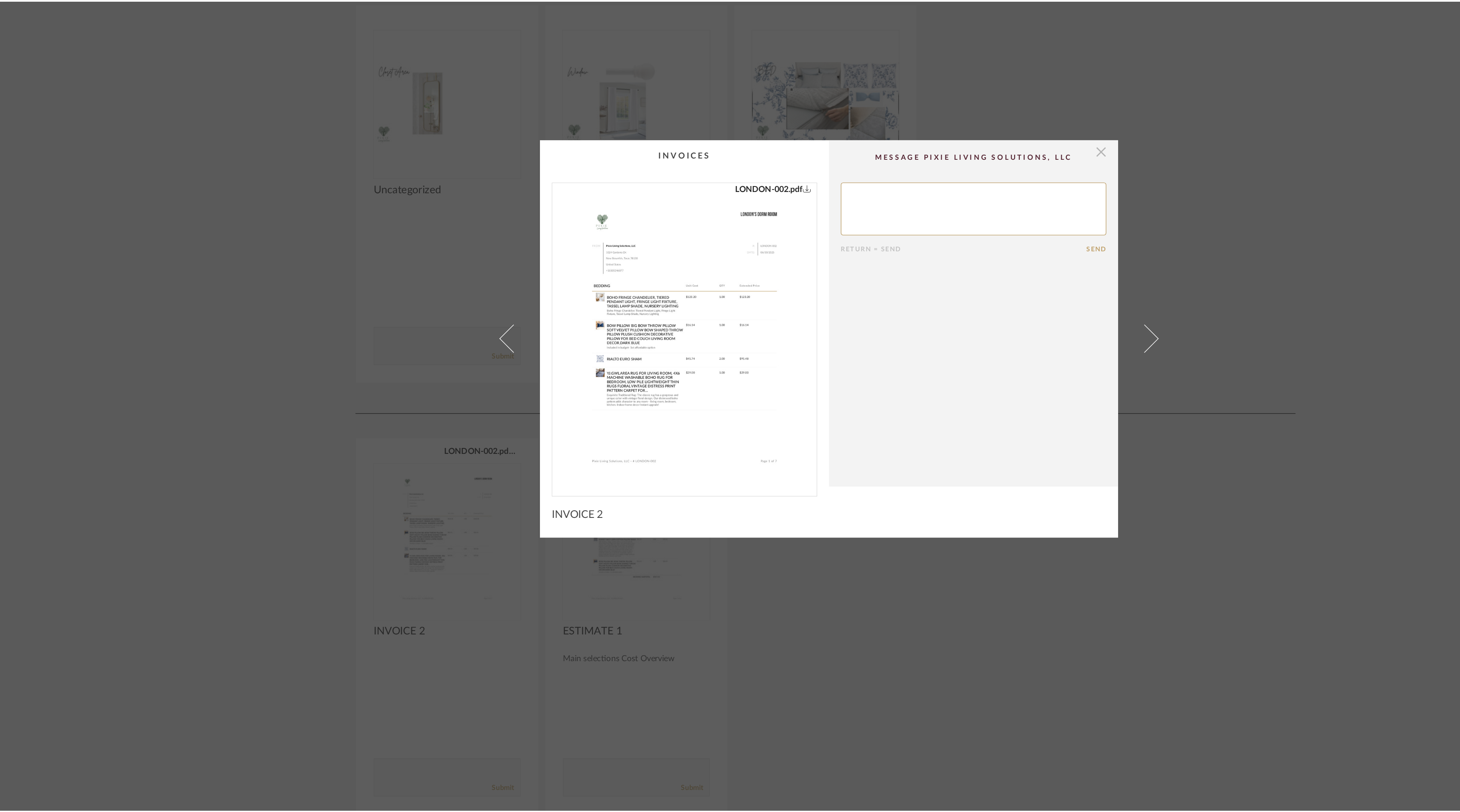
scroll to position [2329, 0]
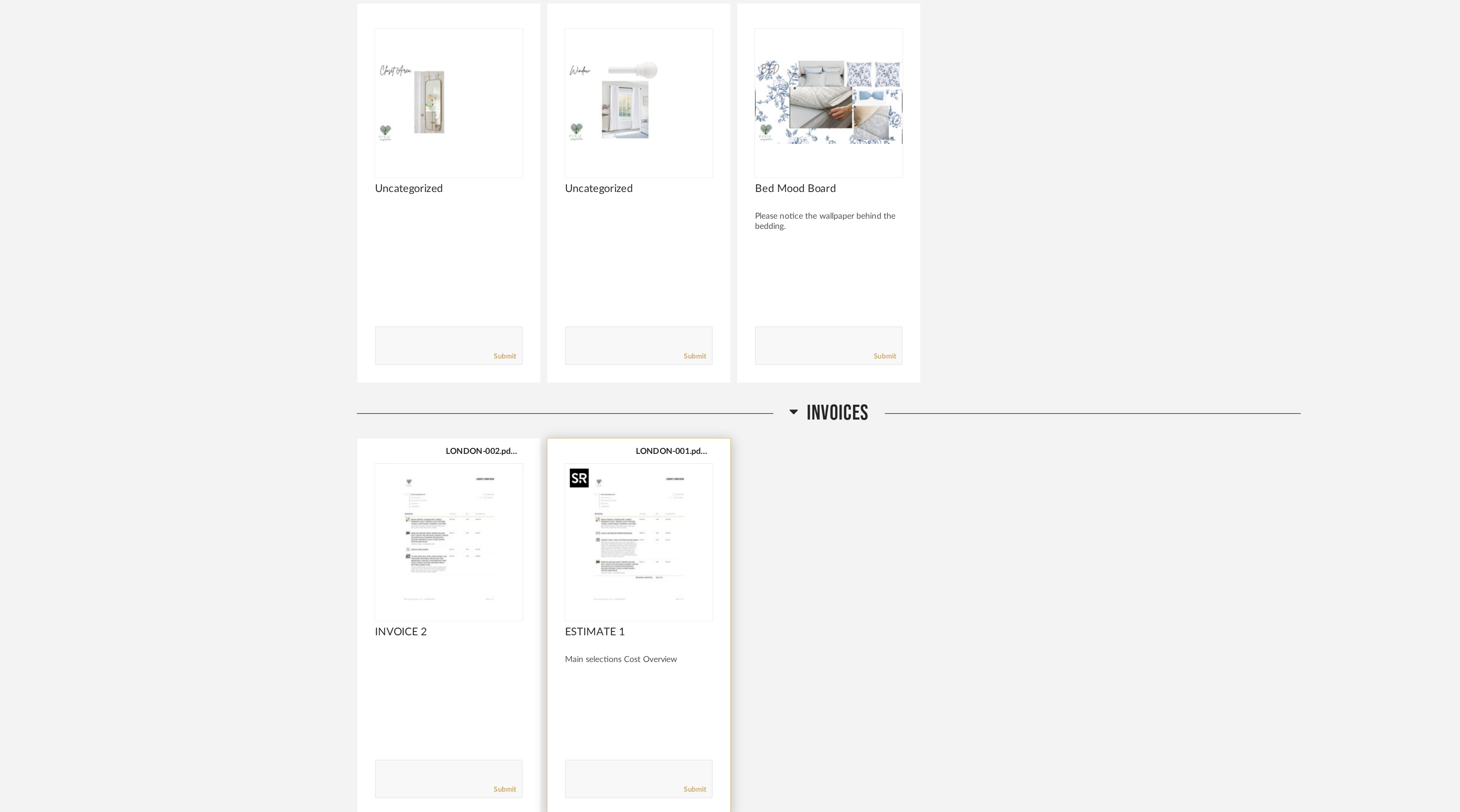
click at [598, 565] on img "0" at bounding box center [594, 549] width 106 height 106
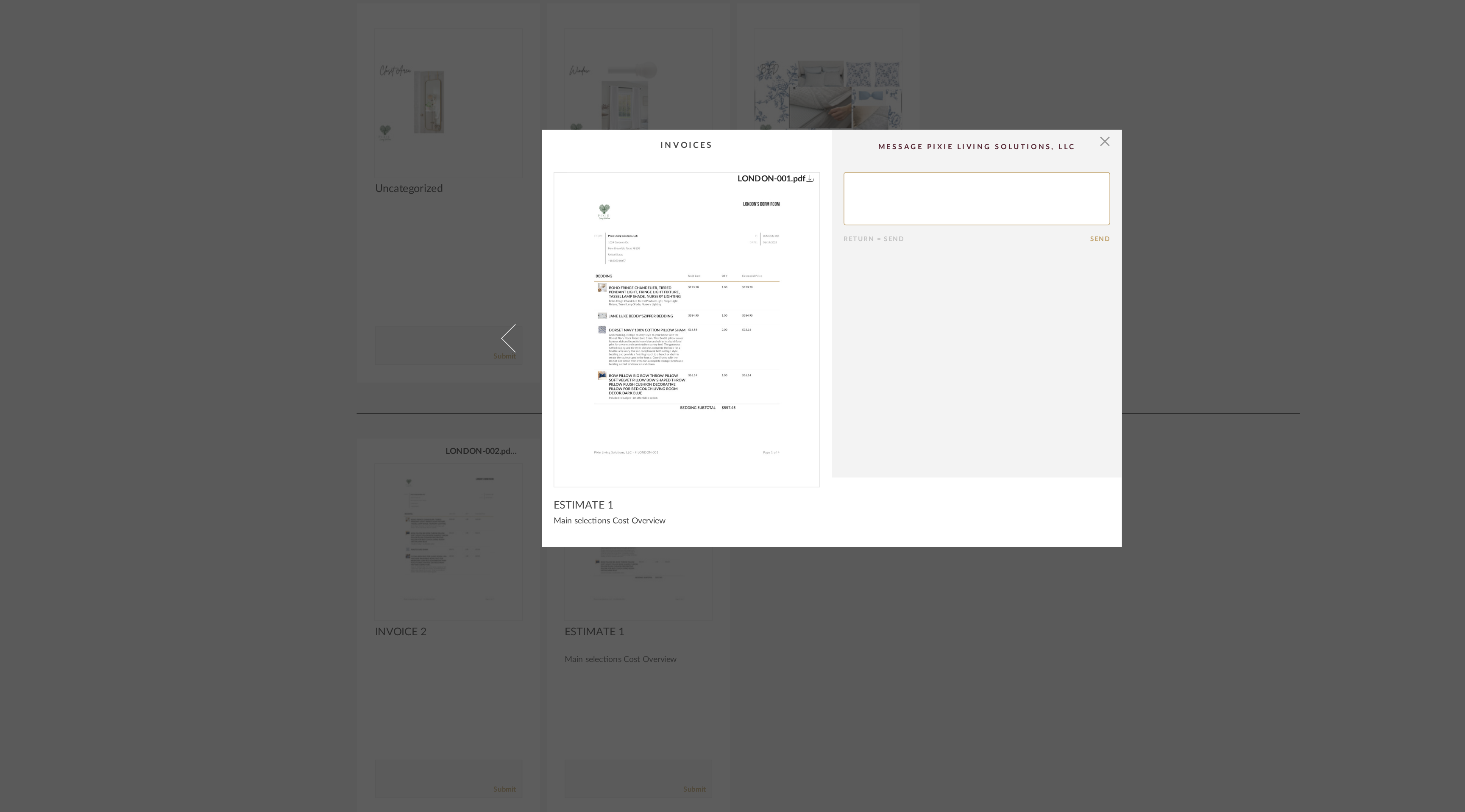
click at [636, 448] on img "0" at bounding box center [628, 396] width 172 height 219
click at [927, 264] on span "button" at bounding box center [929, 264] width 17 height 17
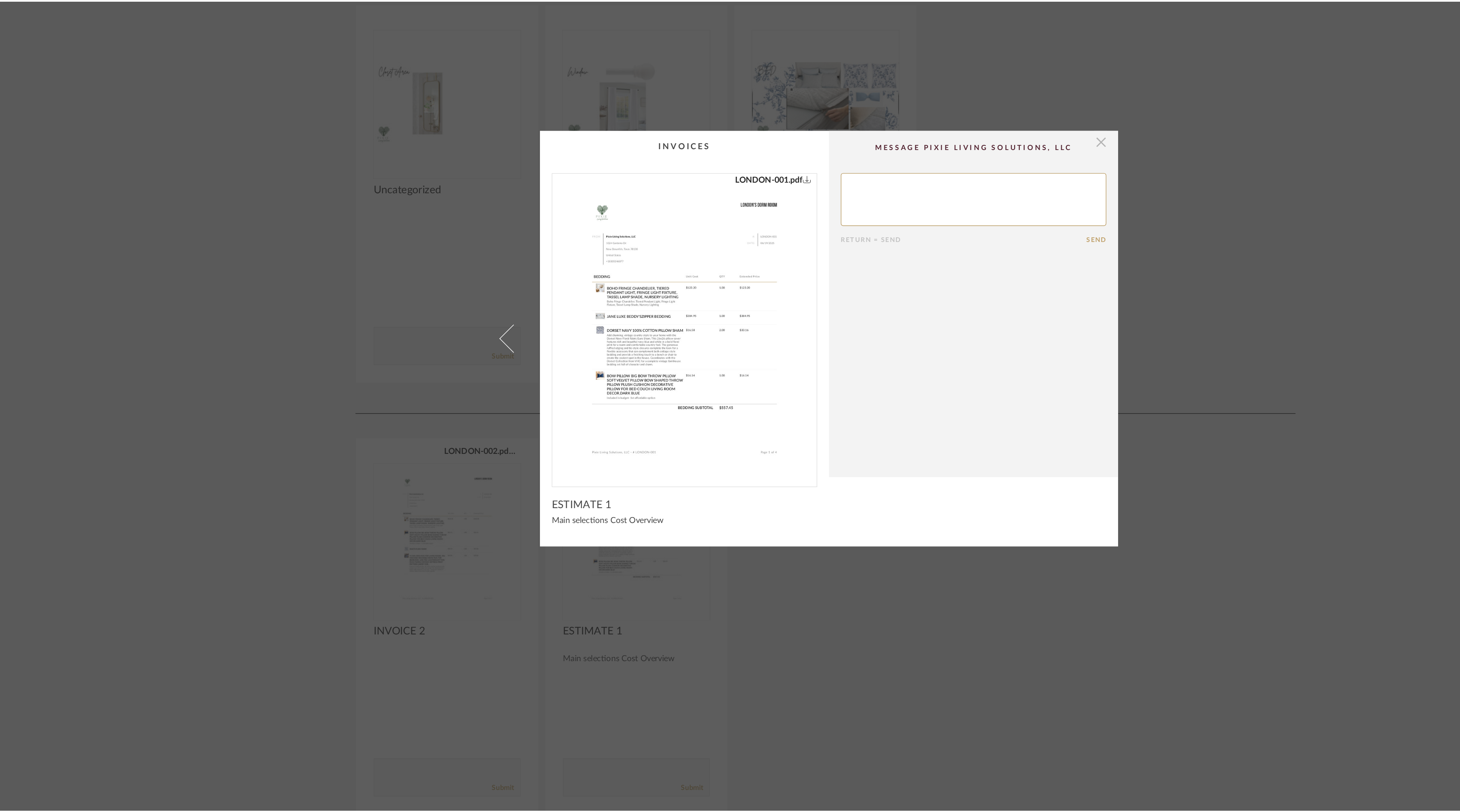
scroll to position [2329, 0]
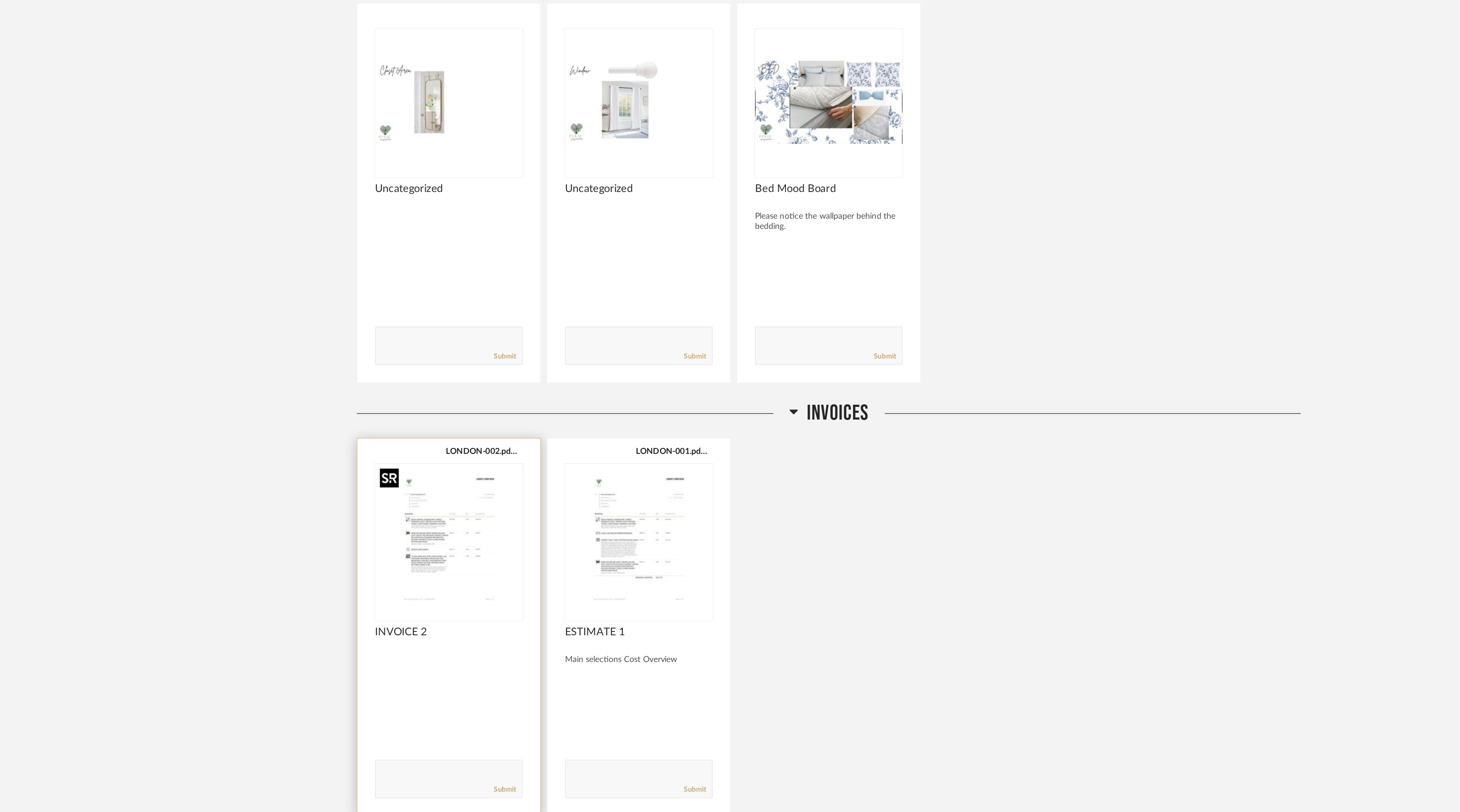
click at [465, 565] on img "0" at bounding box center [457, 549] width 106 height 106
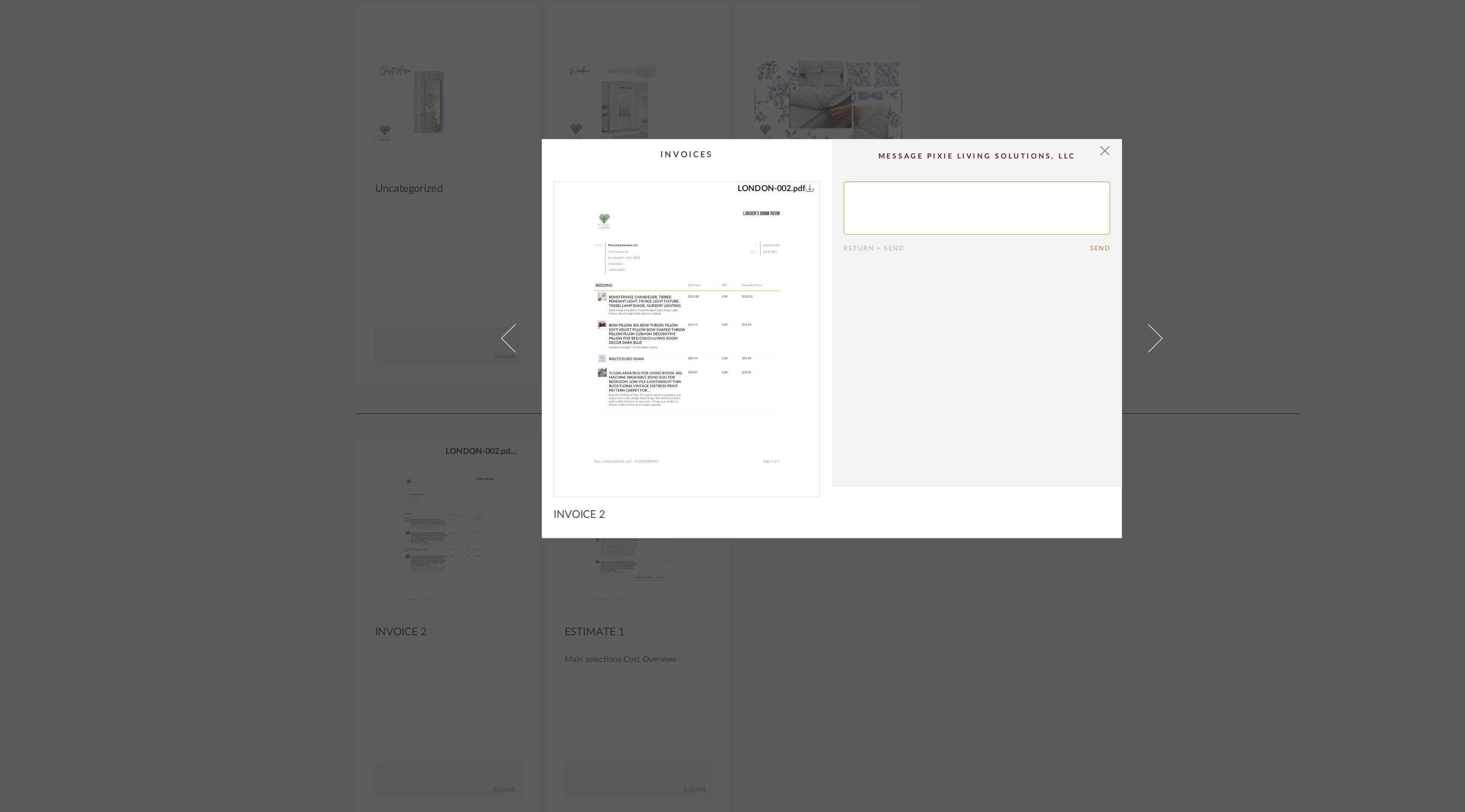
click at [654, 403] on img "0" at bounding box center [628, 403] width 172 height 219
click at [927, 272] on span "button" at bounding box center [929, 271] width 17 height 17
